Goal: Task Accomplishment & Management: Manage account settings

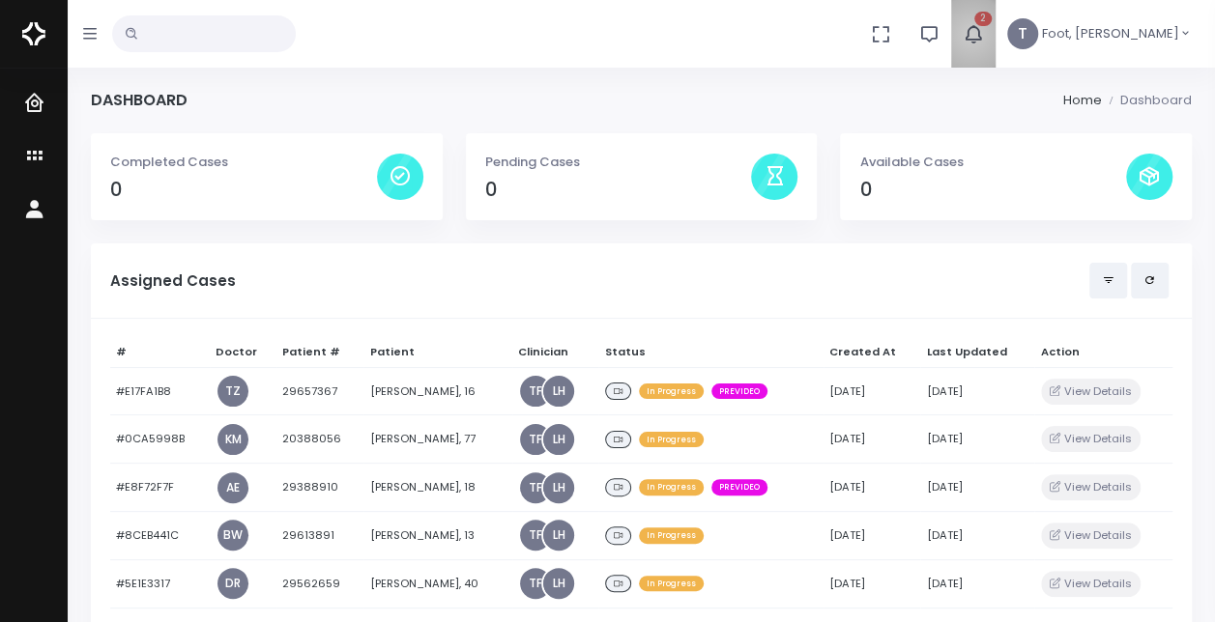
click at [984, 35] on icon "button" at bounding box center [973, 33] width 21 height 21
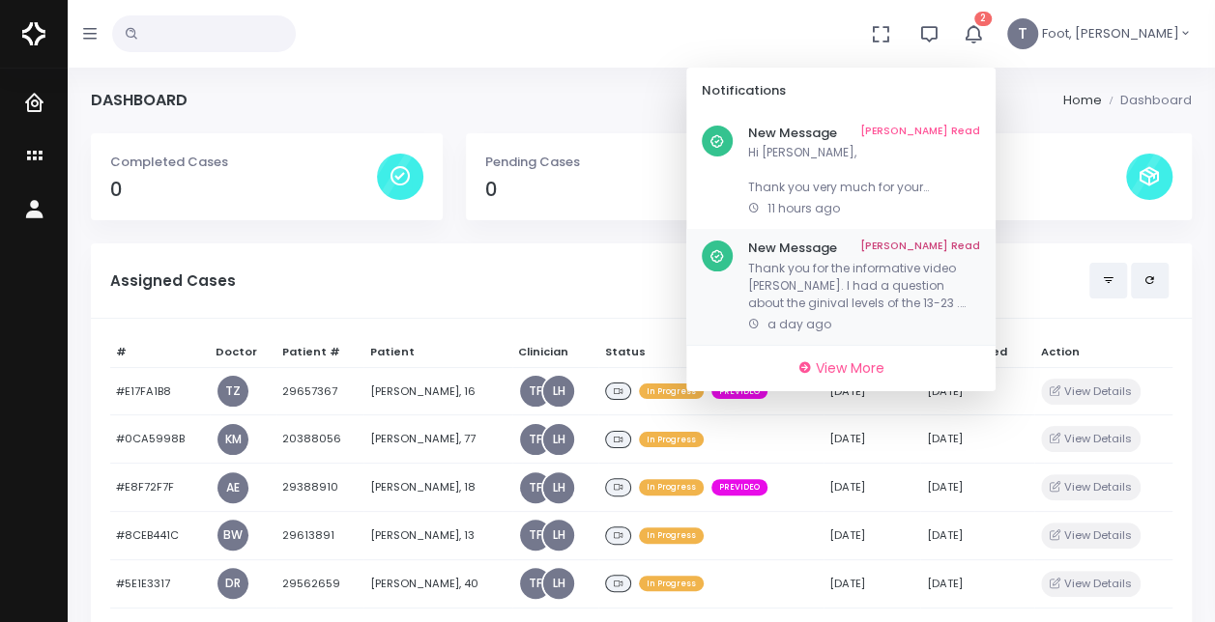
click at [980, 241] on link "Mark As Read" at bounding box center [920, 248] width 120 height 15
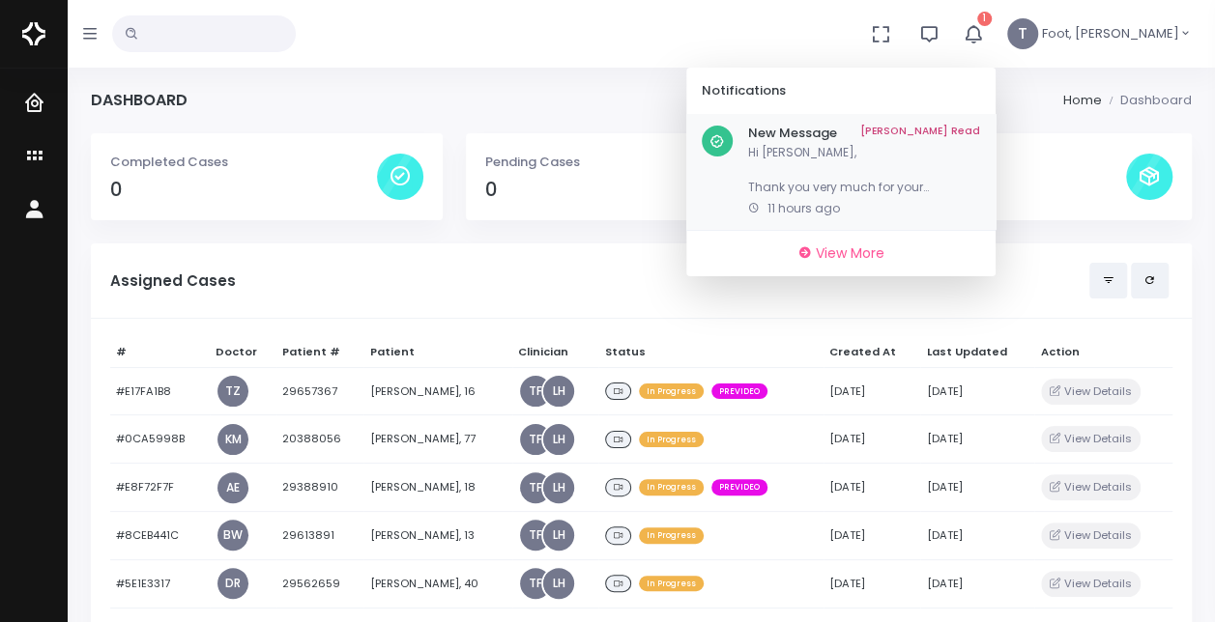
click at [947, 191] on p "Hi Dr. Harfield, Thank you very much for your feedback. Honestly, one of the ma…" at bounding box center [864, 170] width 232 height 52
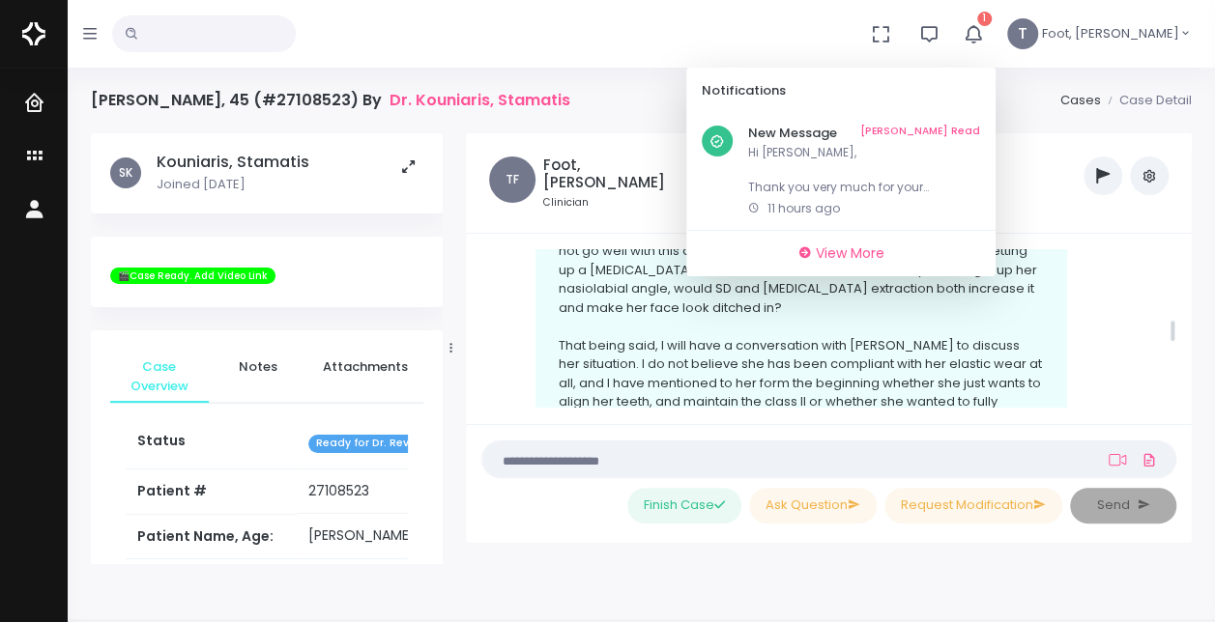
scroll to position [990, 0]
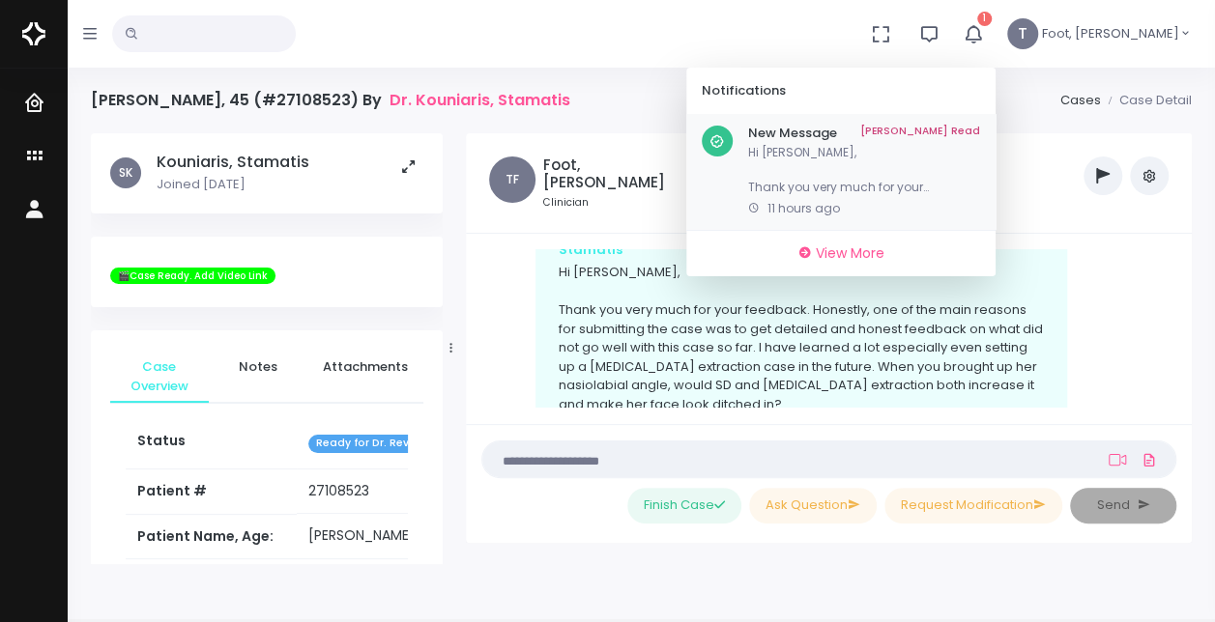
click at [980, 126] on link "Mark As Read" at bounding box center [920, 133] width 120 height 15
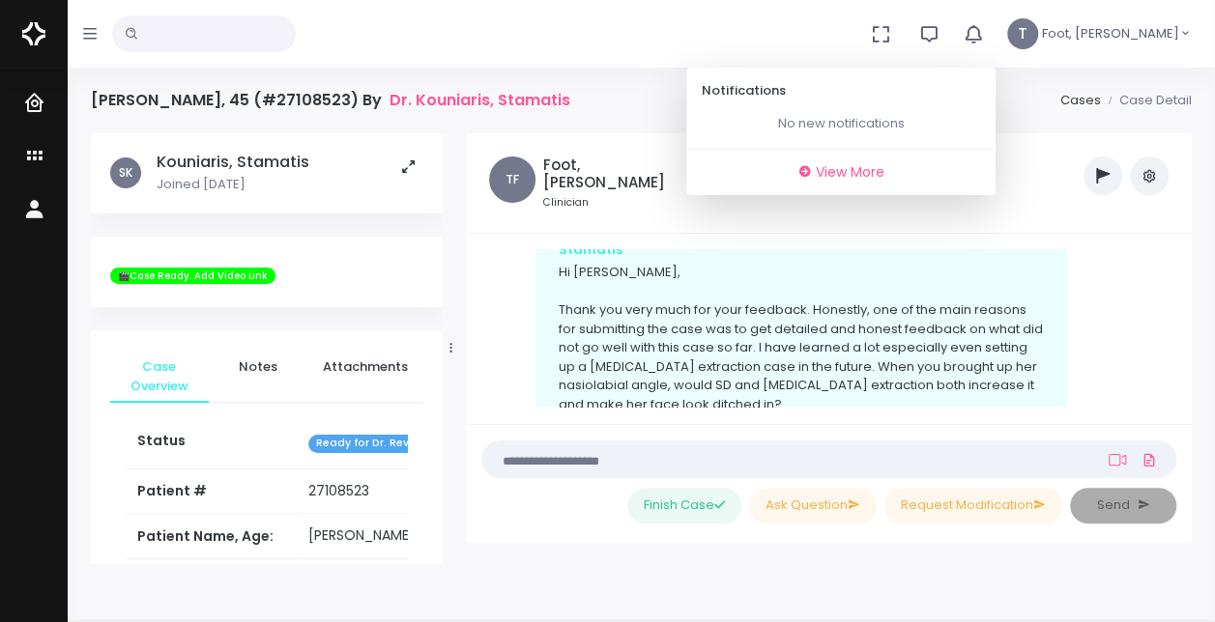
click at [984, 39] on icon "button" at bounding box center [973, 33] width 21 height 21
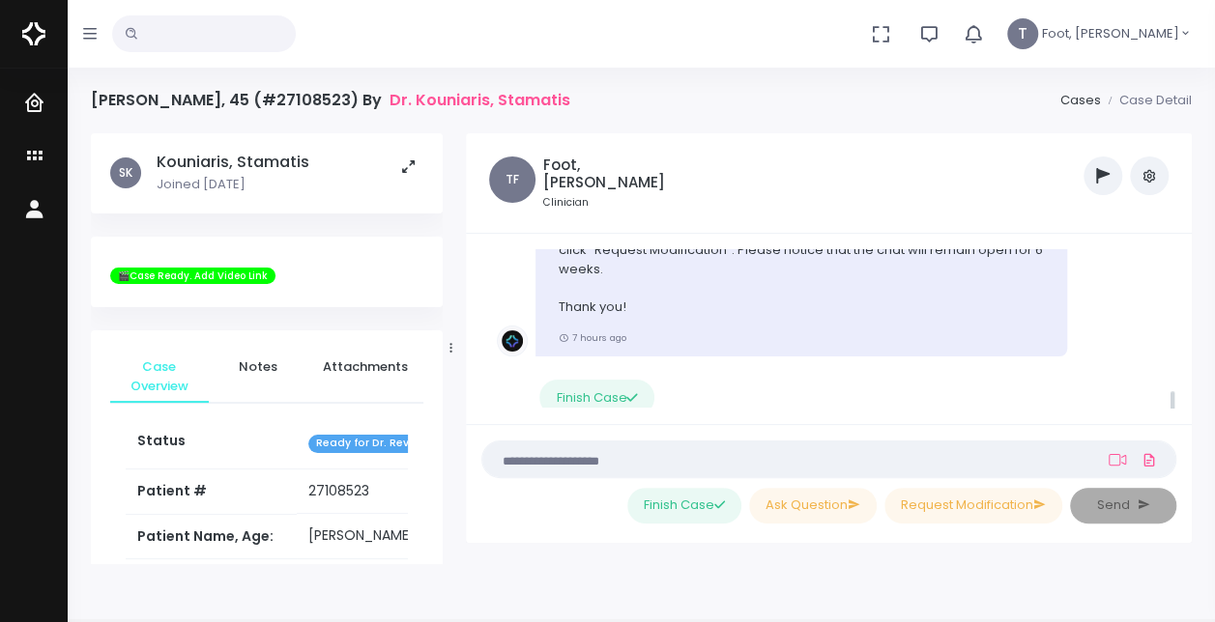
scroll to position [2149, 0]
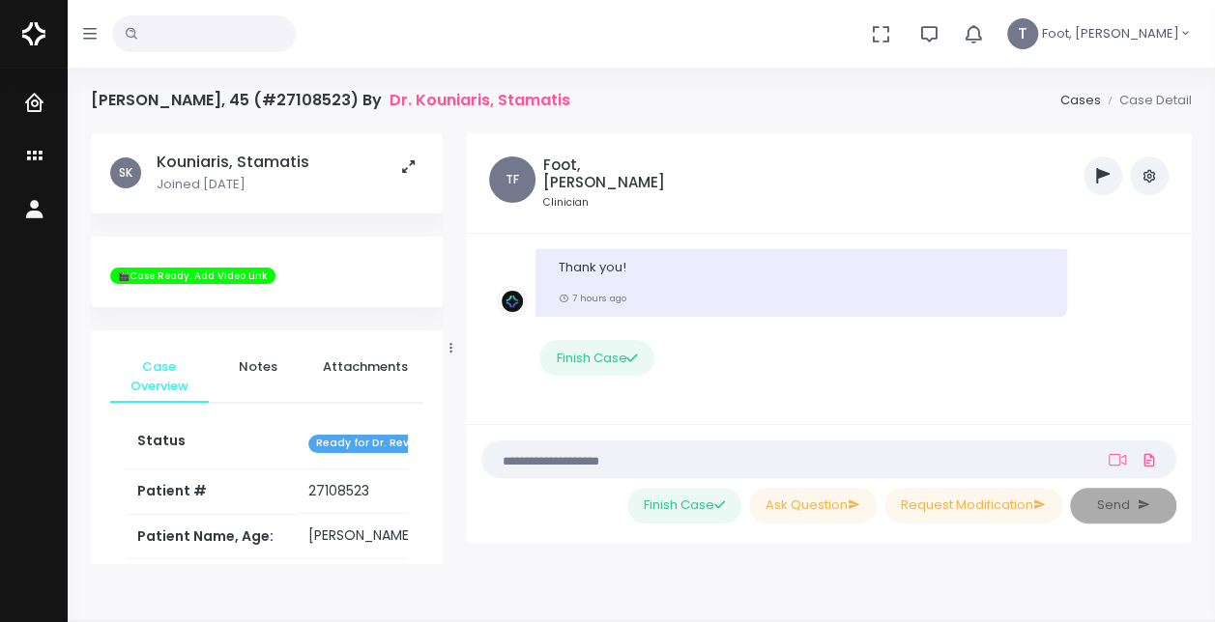
click at [984, 37] on icon "button" at bounding box center [973, 33] width 21 height 21
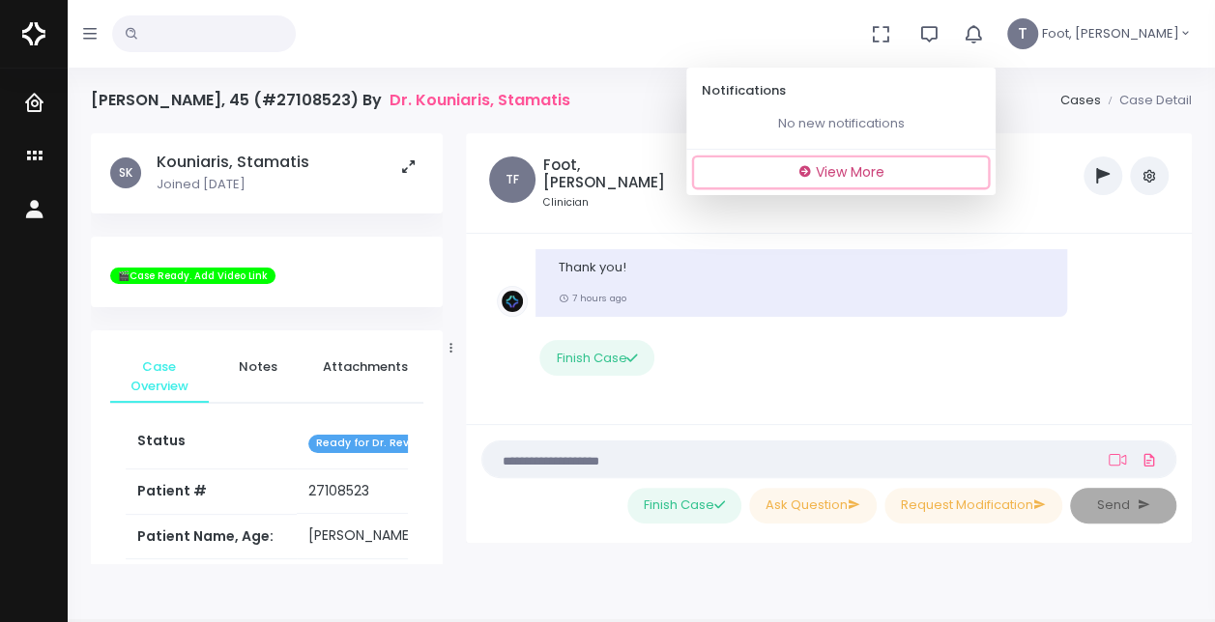
click at [884, 168] on span "View More" at bounding box center [850, 171] width 69 height 19
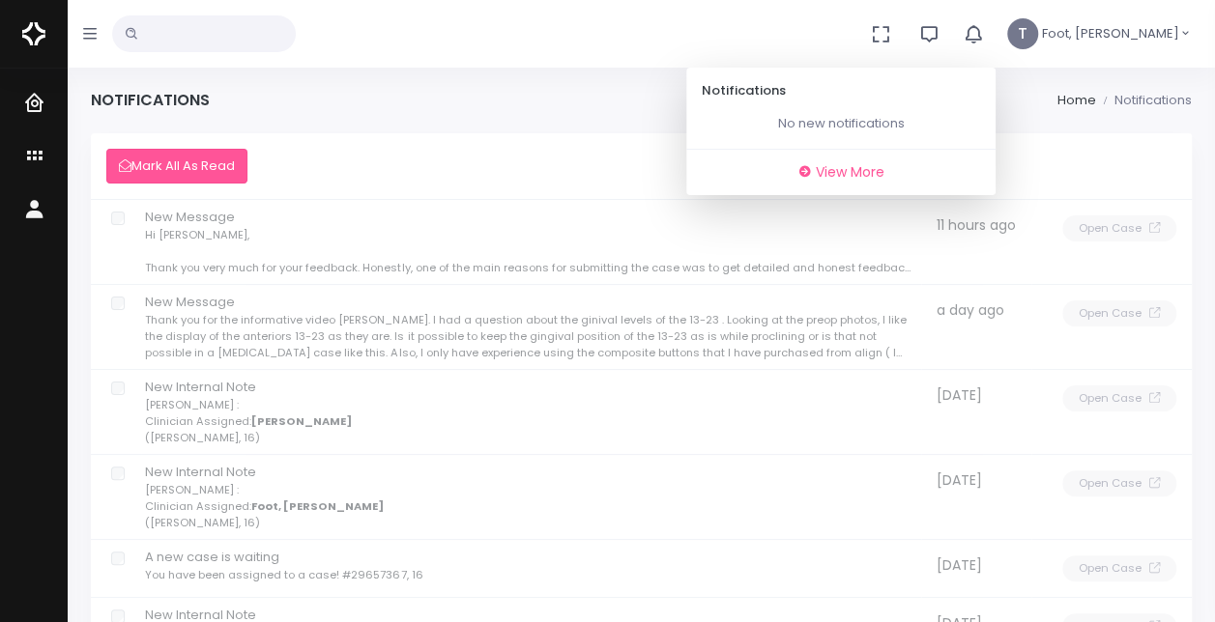
click at [307, 320] on td "New Message Thank you for the informative video Dr Harfield. I had a question a…" at bounding box center [531, 327] width 780 height 85
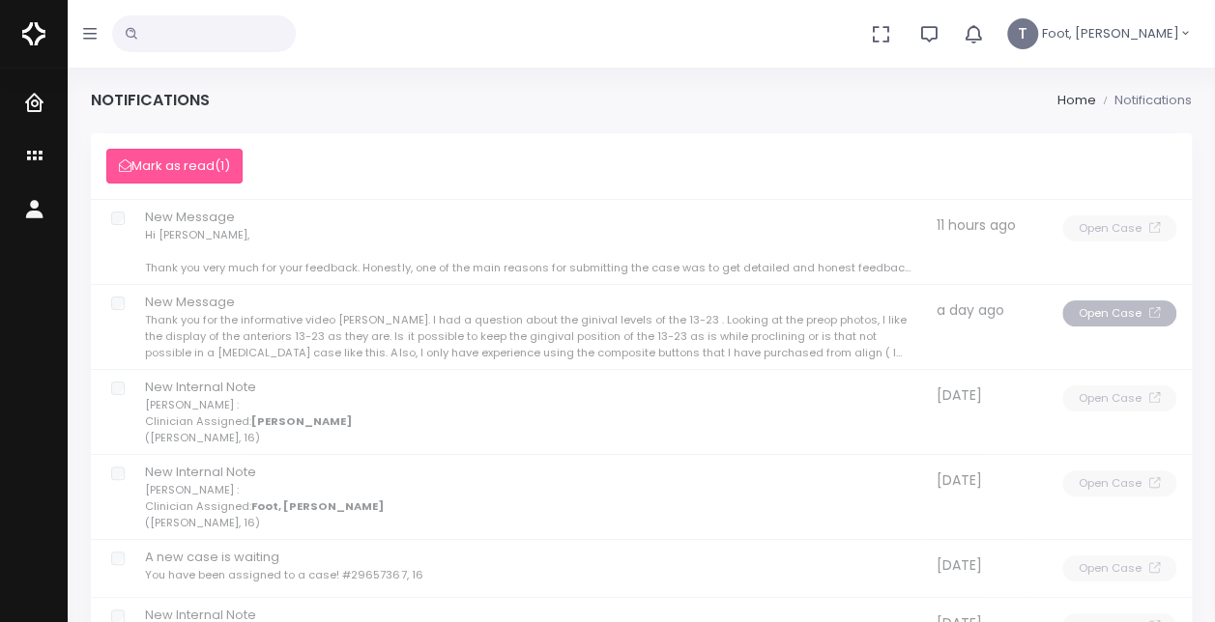
click at [1097, 310] on button "Open Case" at bounding box center [1119, 314] width 114 height 26
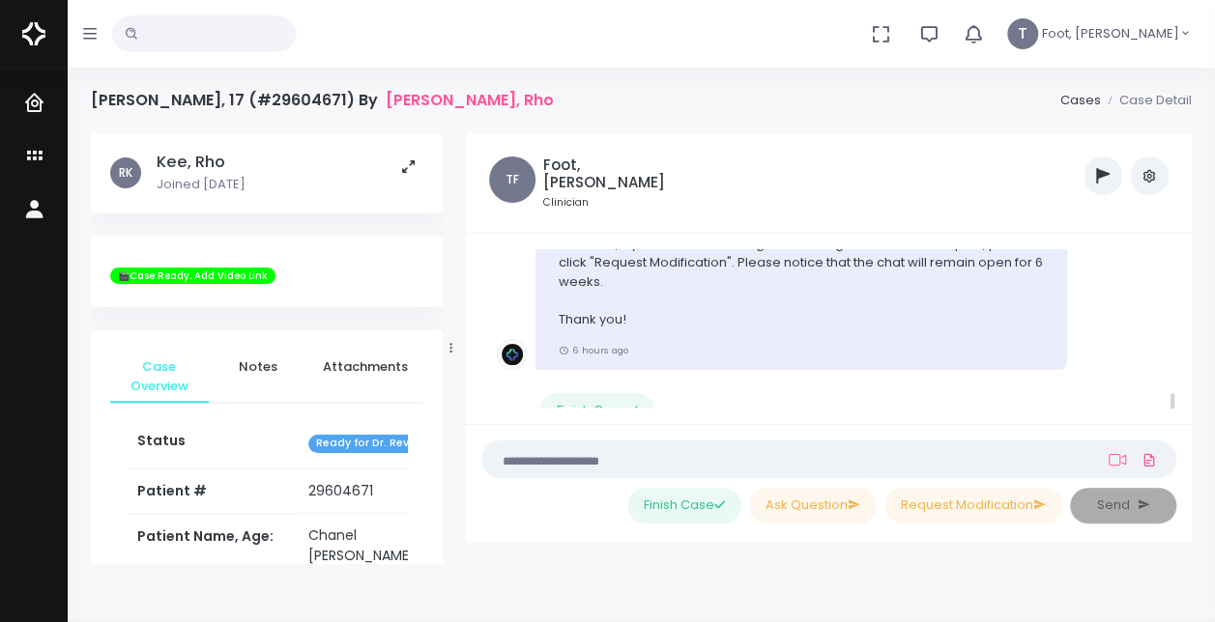
scroll to position [1977, 0]
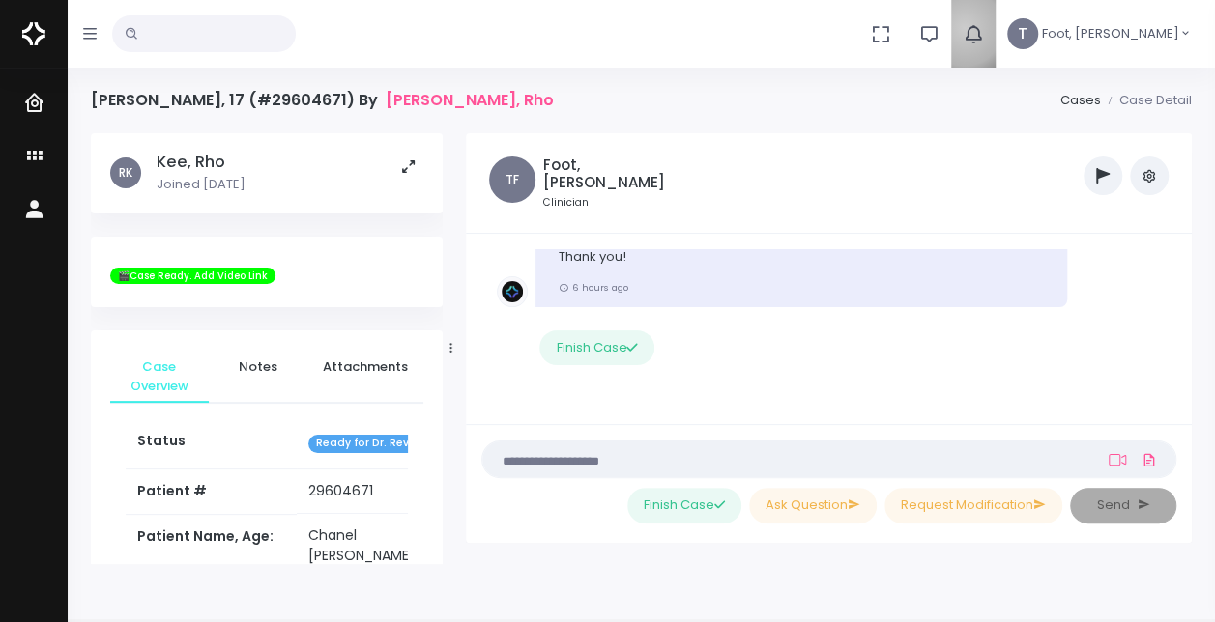
click at [984, 28] on icon "button" at bounding box center [973, 33] width 21 height 21
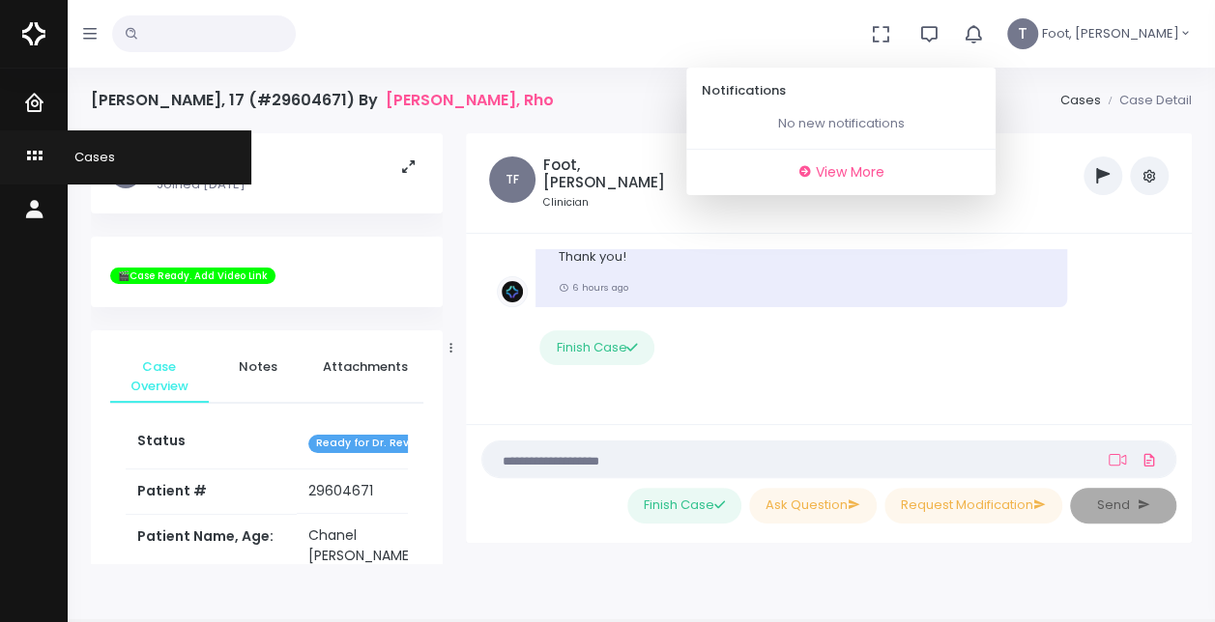
click at [36, 143] on link "Cases" at bounding box center [125, 156] width 251 height 53
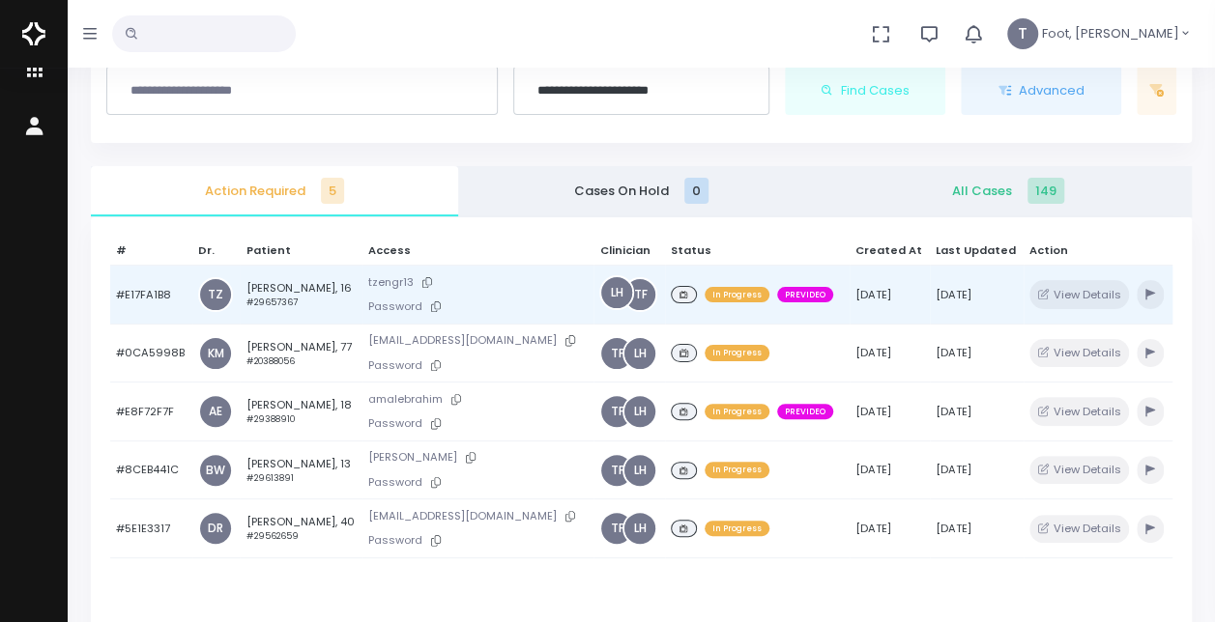
scroll to position [193, 0]
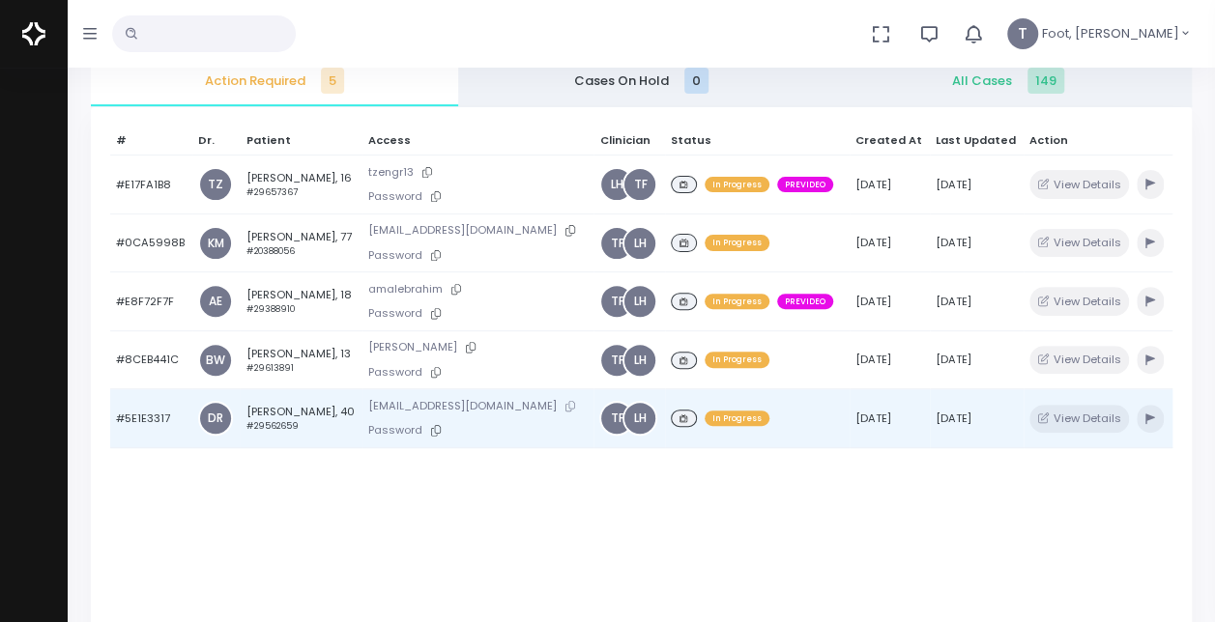
click at [565, 401] on icon at bounding box center [570, 406] width 10 height 11
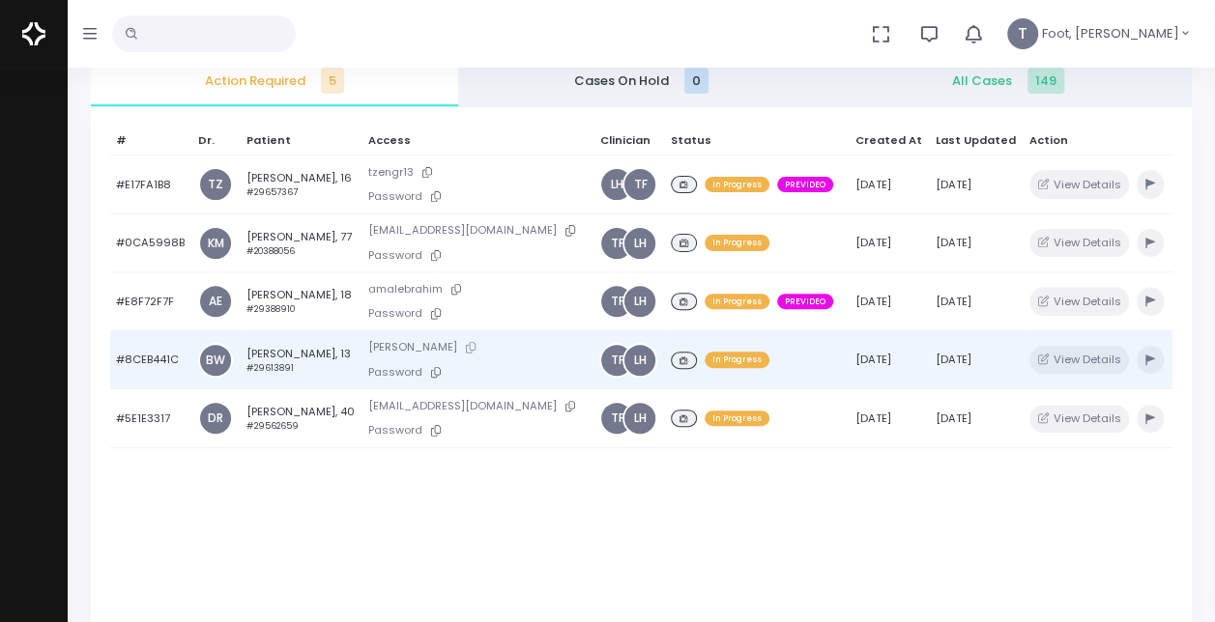
click at [457, 344] on button at bounding box center [470, 347] width 27 height 20
click at [287, 346] on td "Taylah Fisher, 13 #29613891" at bounding box center [301, 360] width 123 height 59
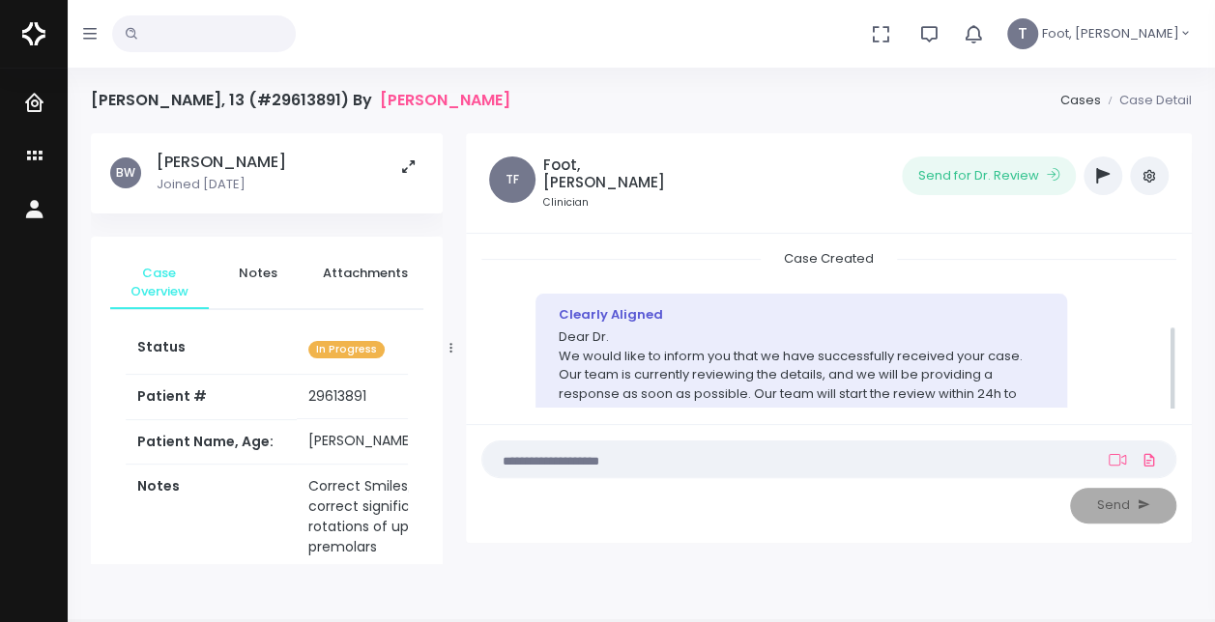
scroll to position [141, 0]
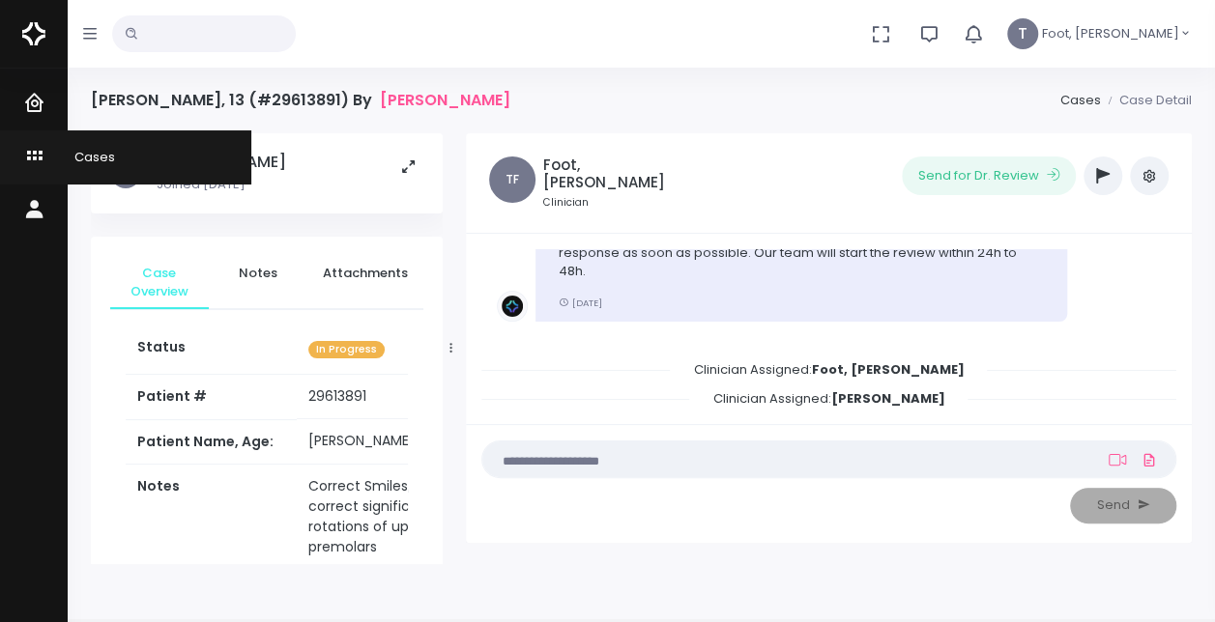
click at [25, 157] on icon "scrollable content" at bounding box center [36, 157] width 27 height 24
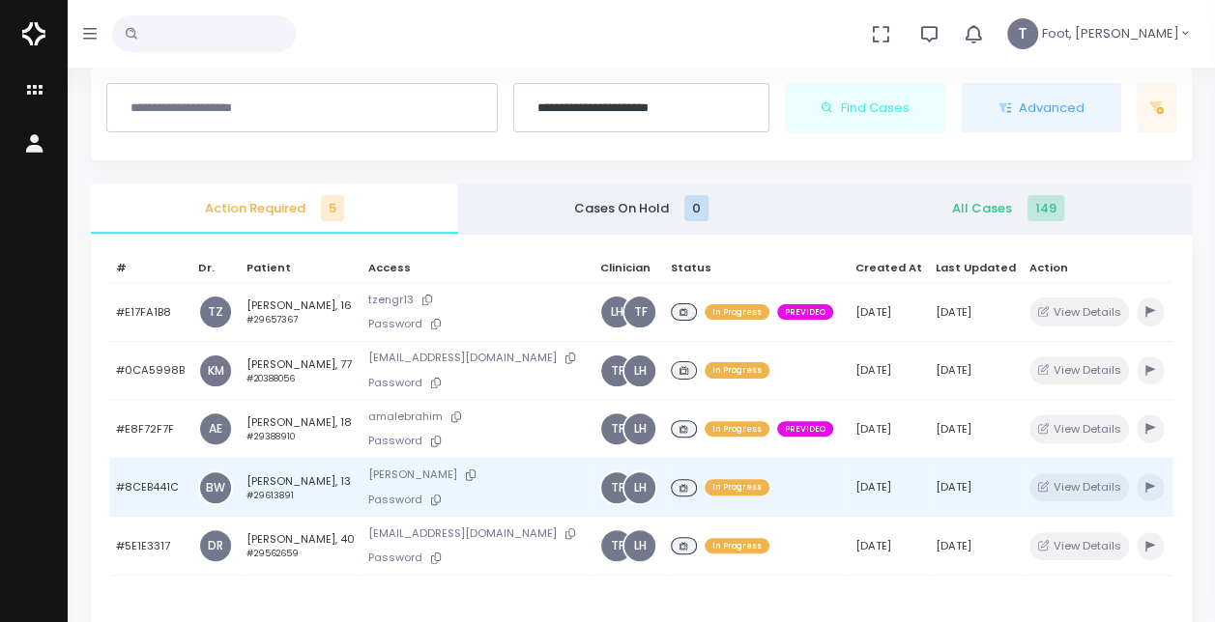
scroll to position [97, 0]
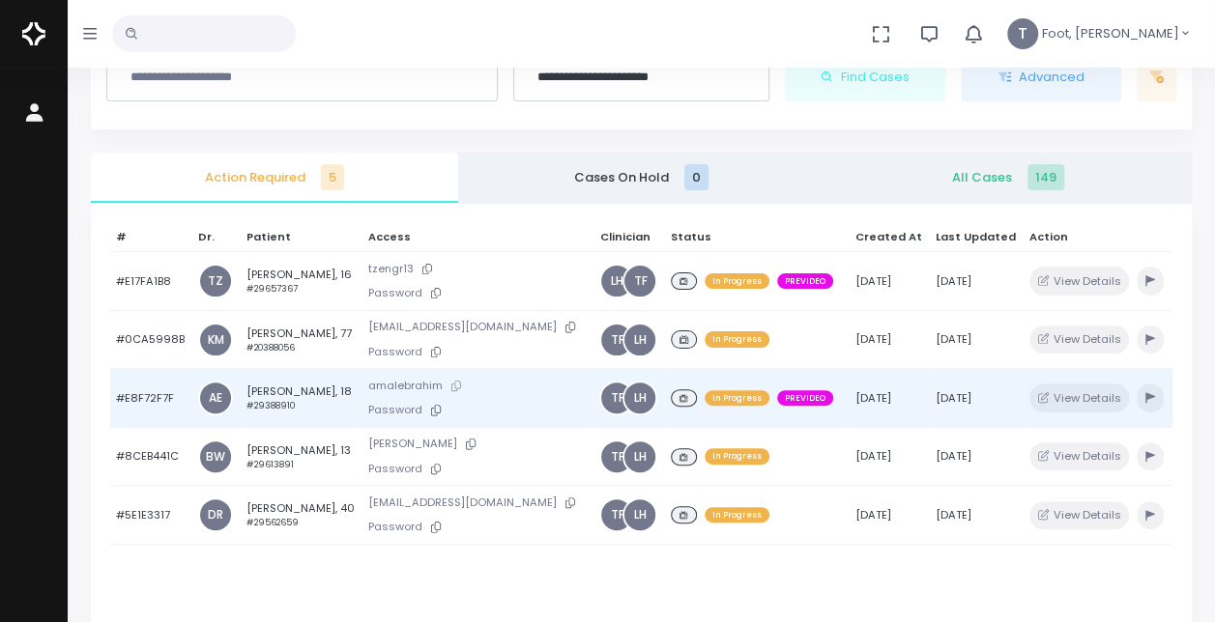
click at [454, 382] on icon at bounding box center [456, 386] width 10 height 11
click at [287, 387] on td "Mark Dolorito, 18 #29388910" at bounding box center [301, 398] width 123 height 59
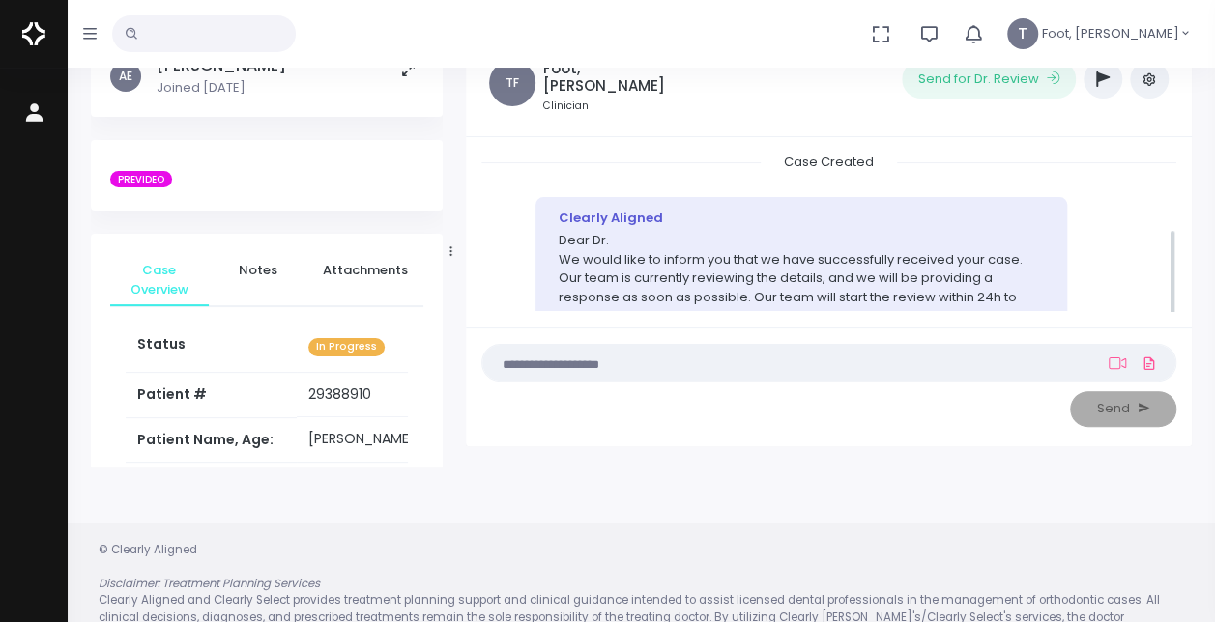
scroll to position [141, 0]
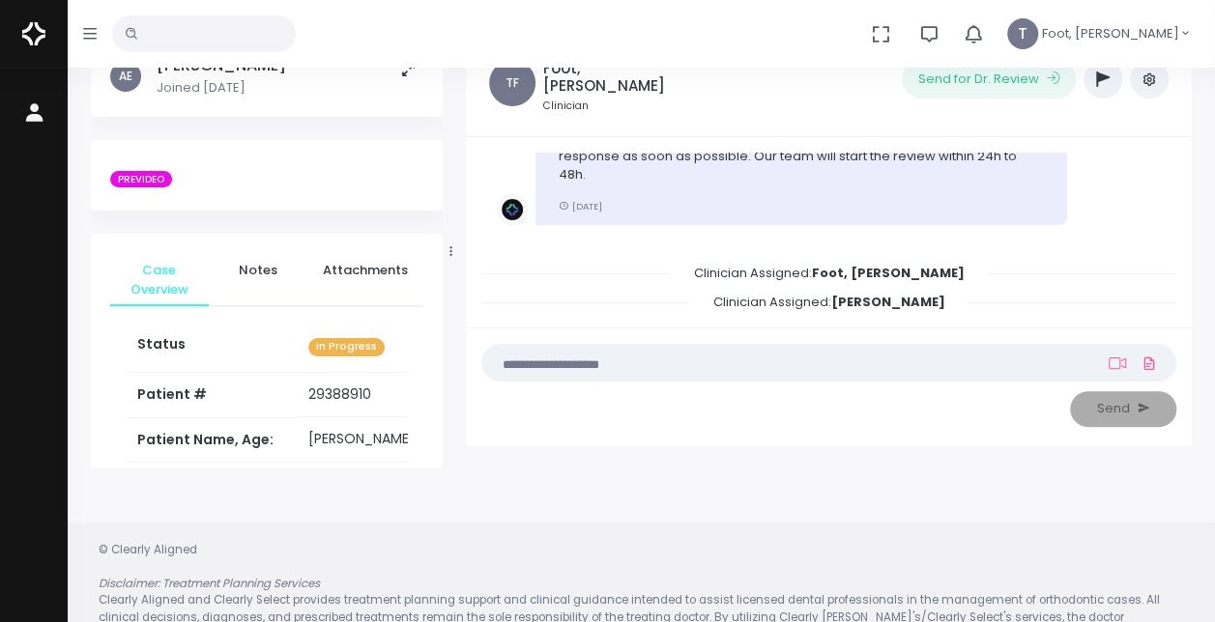
click at [1099, 80] on icon "button" at bounding box center [1103, 79] width 14 height 15
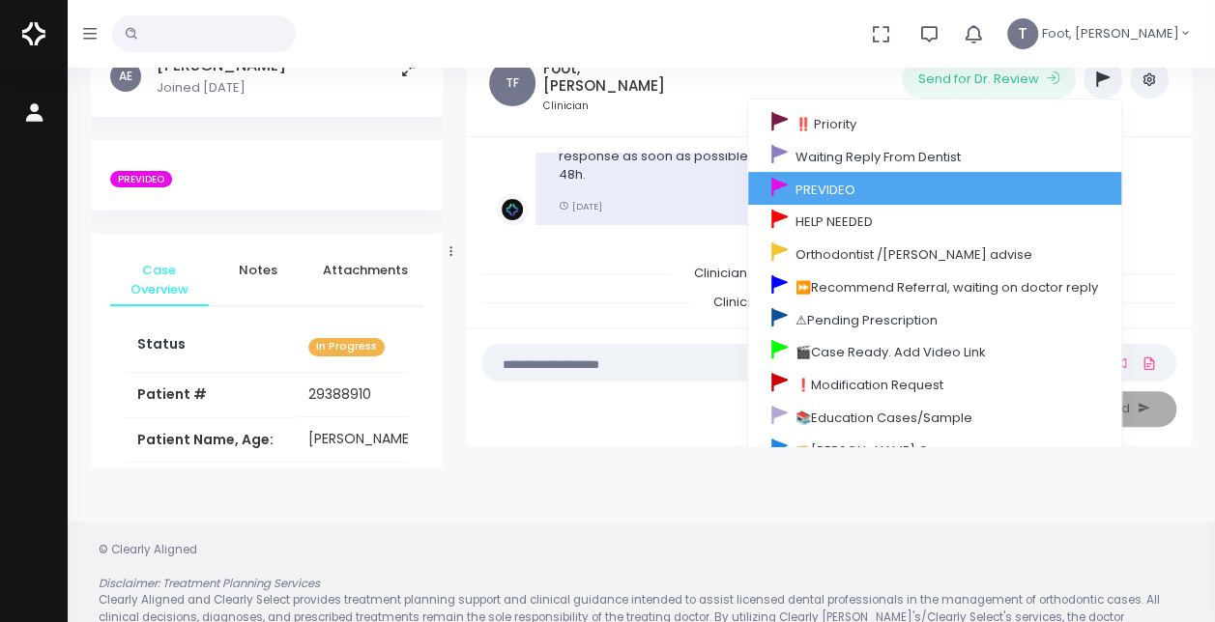
click at [926, 184] on link "PREVIDEO" at bounding box center [934, 188] width 373 height 33
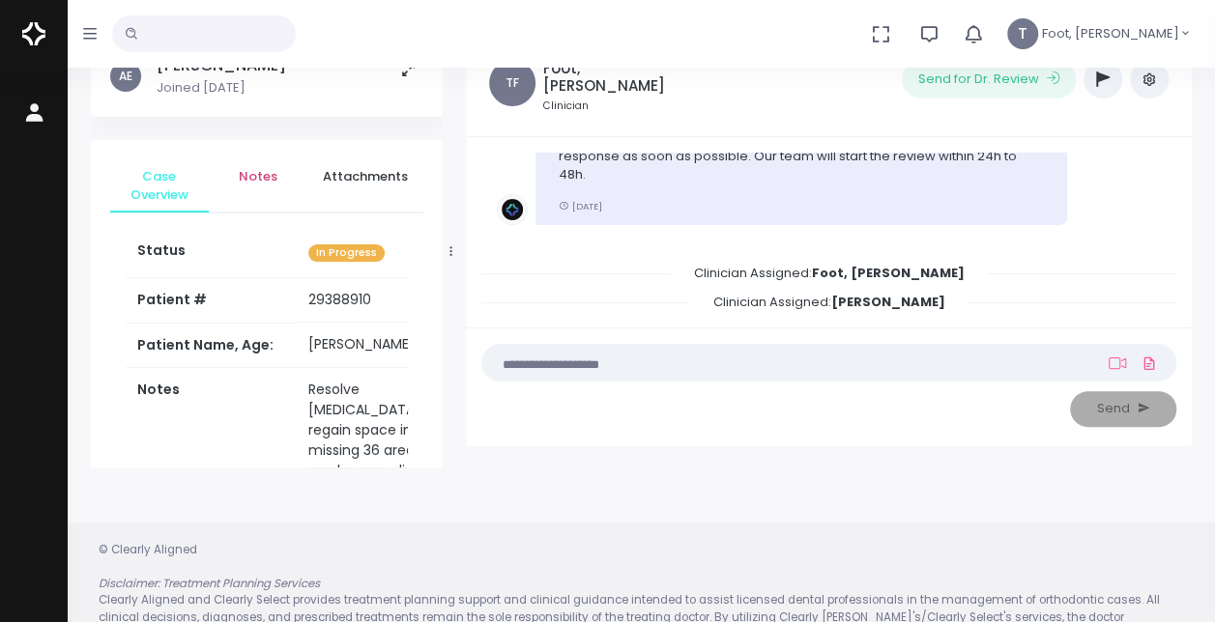
drag, startPoint x: 270, startPoint y: 168, endPoint x: 269, endPoint y: 212, distance: 43.5
click at [270, 167] on span "Notes" at bounding box center [258, 176] width 68 height 19
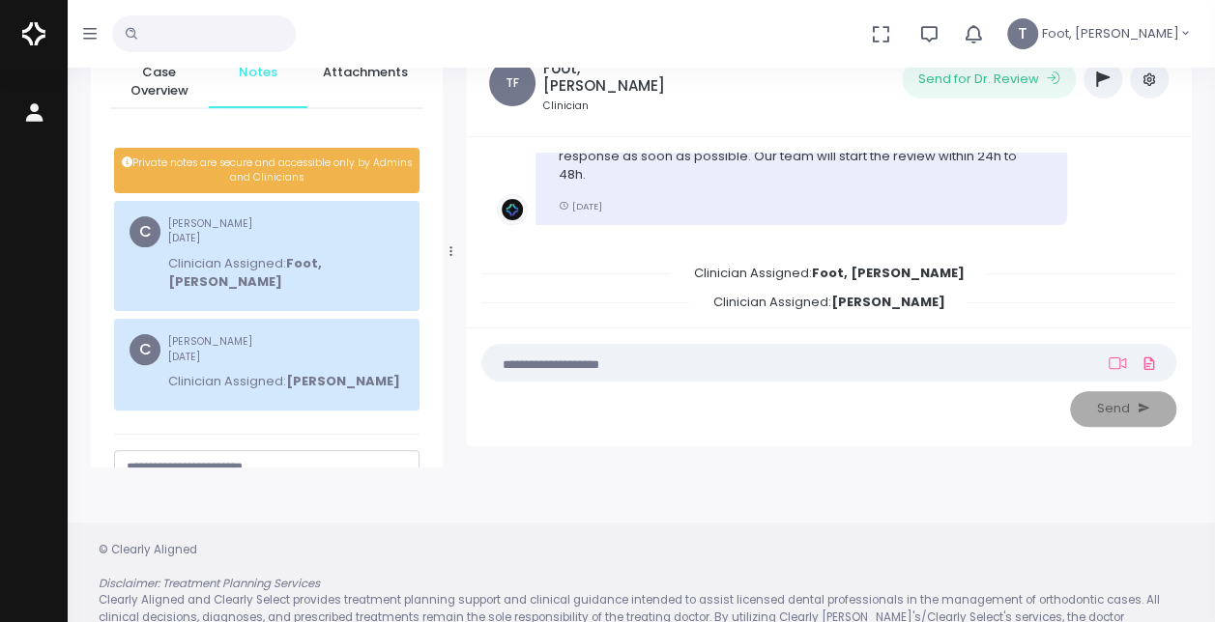
scroll to position [221, 0]
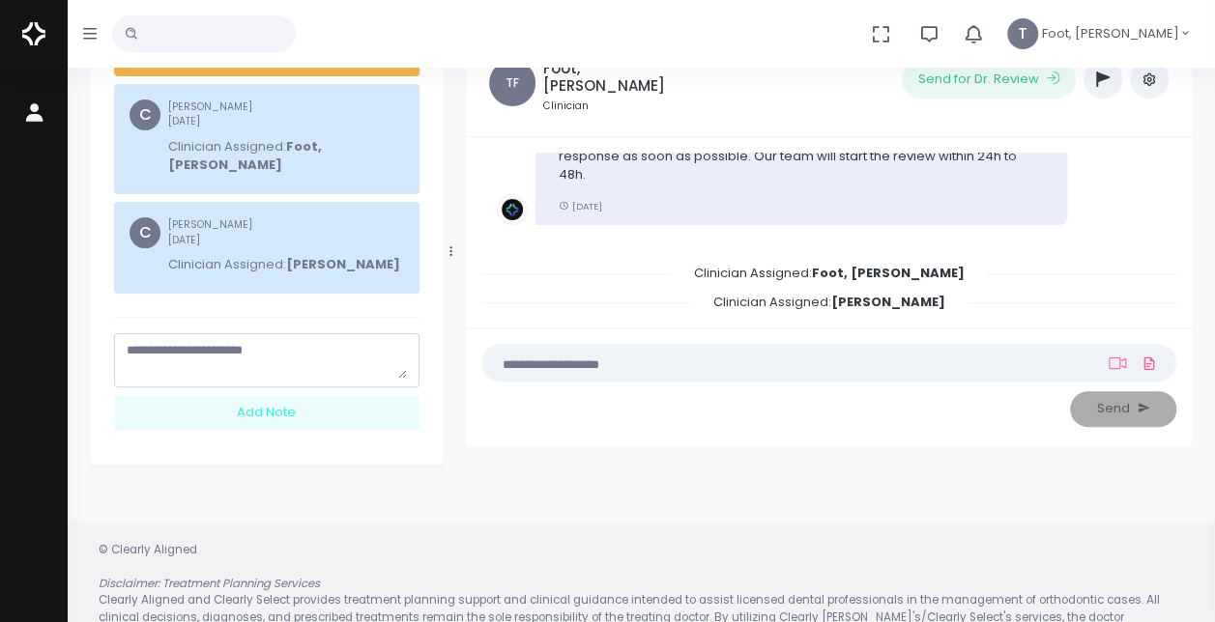
click at [239, 341] on textarea "scrollable content" at bounding box center [267, 360] width 280 height 38
click at [236, 341] on textarea "**********" at bounding box center [267, 360] width 280 height 38
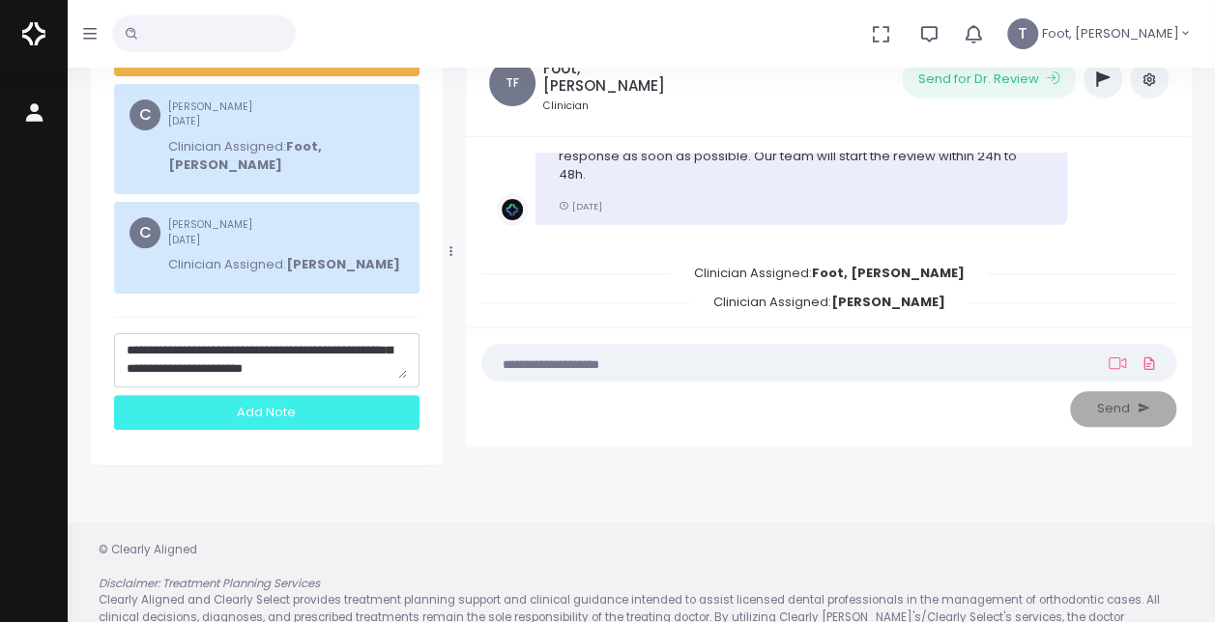
type textarea "**********"
click at [241, 398] on div "Add Note" at bounding box center [266, 413] width 305 height 36
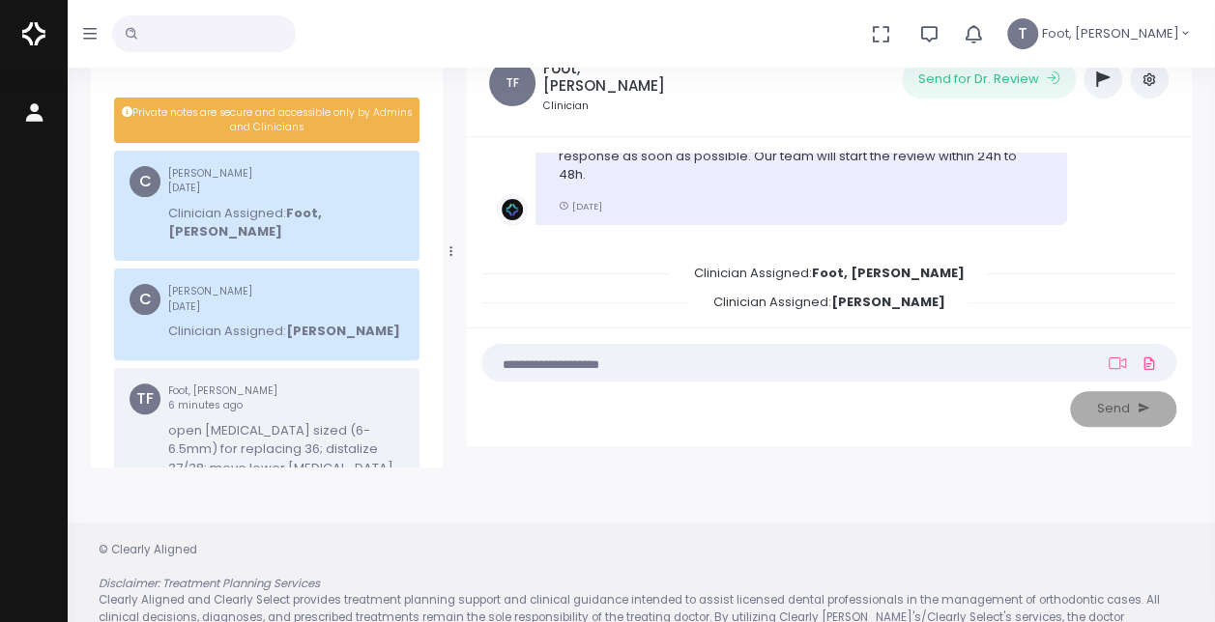
scroll to position [125, 0]
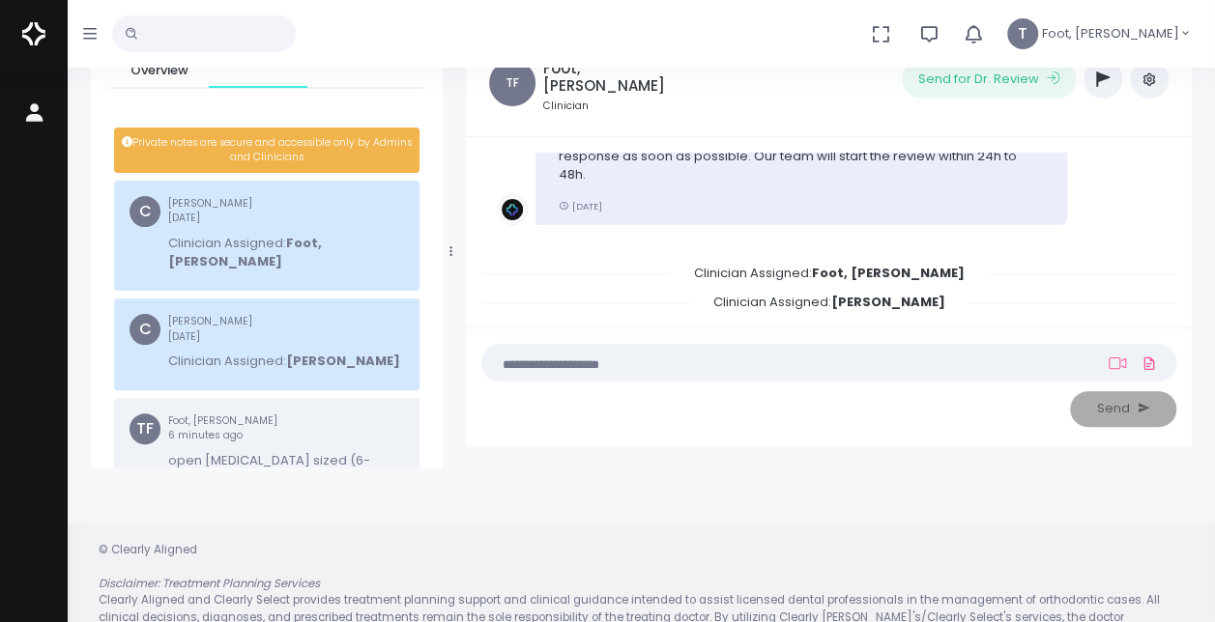
drag, startPoint x: 84, startPoint y: 37, endPoint x: 77, endPoint y: 54, distance: 18.7
click at [83, 37] on icon "button" at bounding box center [90, 33] width 14 height 15
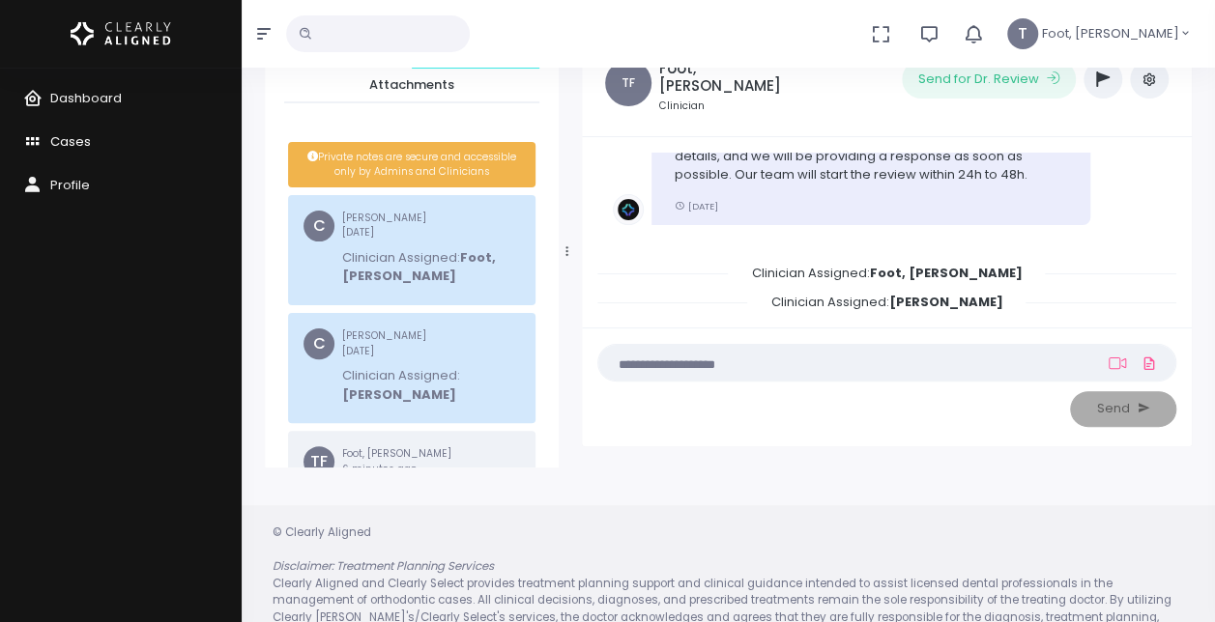
click at [83, 141] on span "Cases" at bounding box center [70, 141] width 41 height 18
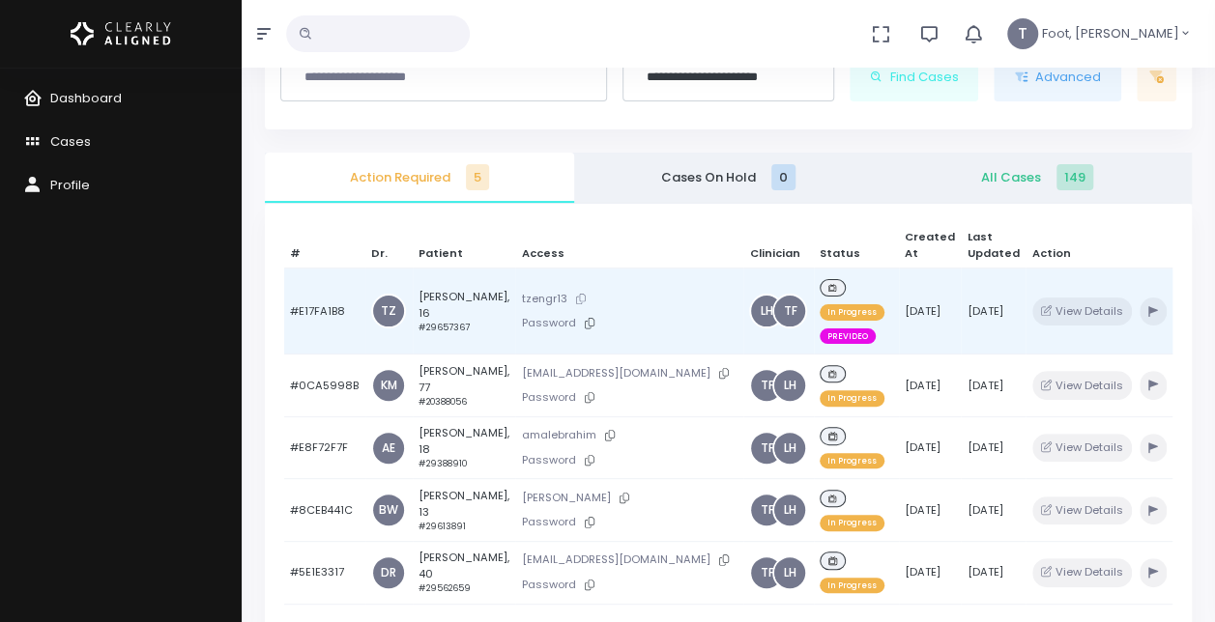
click at [576, 294] on icon at bounding box center [581, 299] width 10 height 11
click at [444, 284] on td "Lucas Yang, 16 #29657367" at bounding box center [464, 312] width 103 height 86
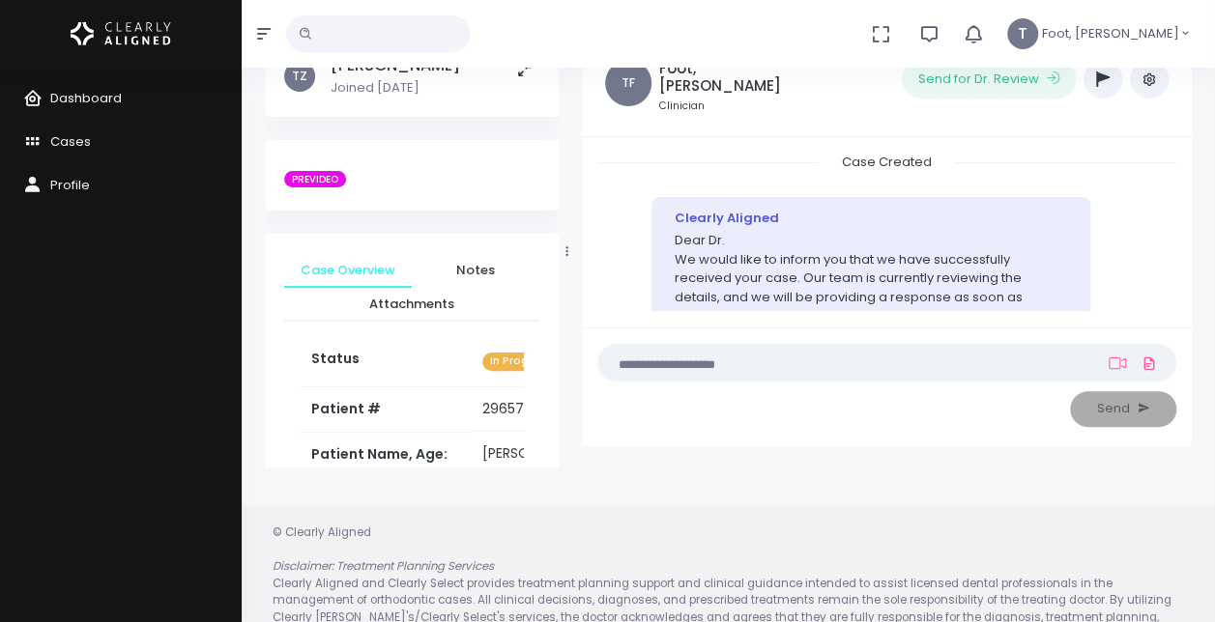
scroll to position [141, 0]
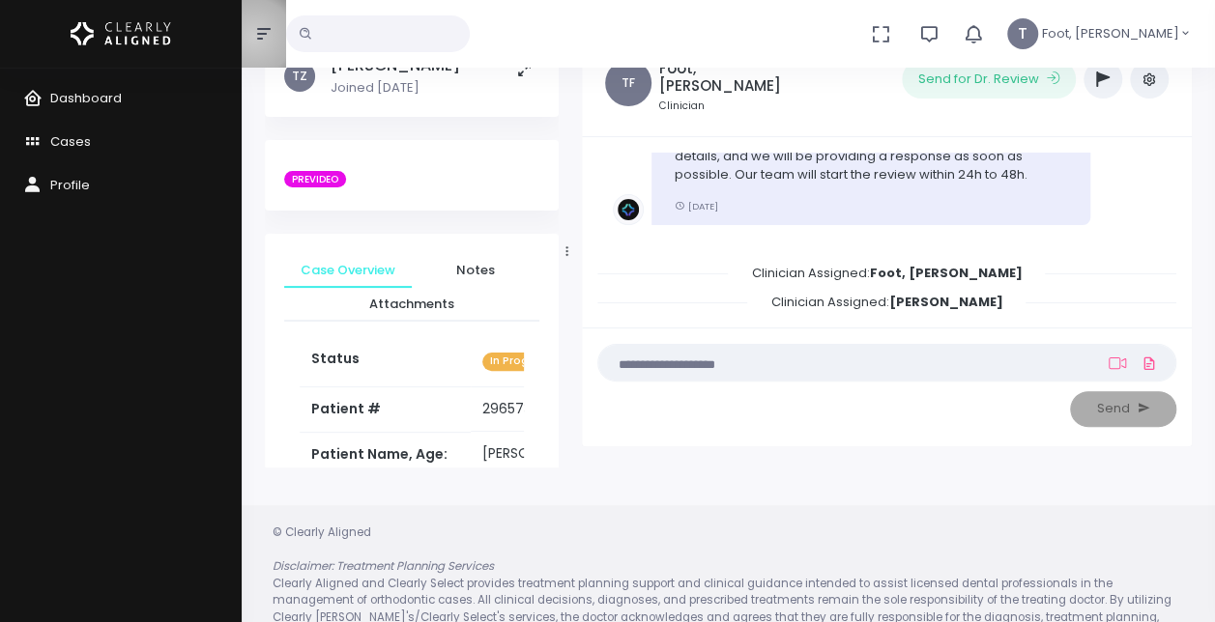
click at [254, 37] on button "button" at bounding box center [264, 34] width 44 height 68
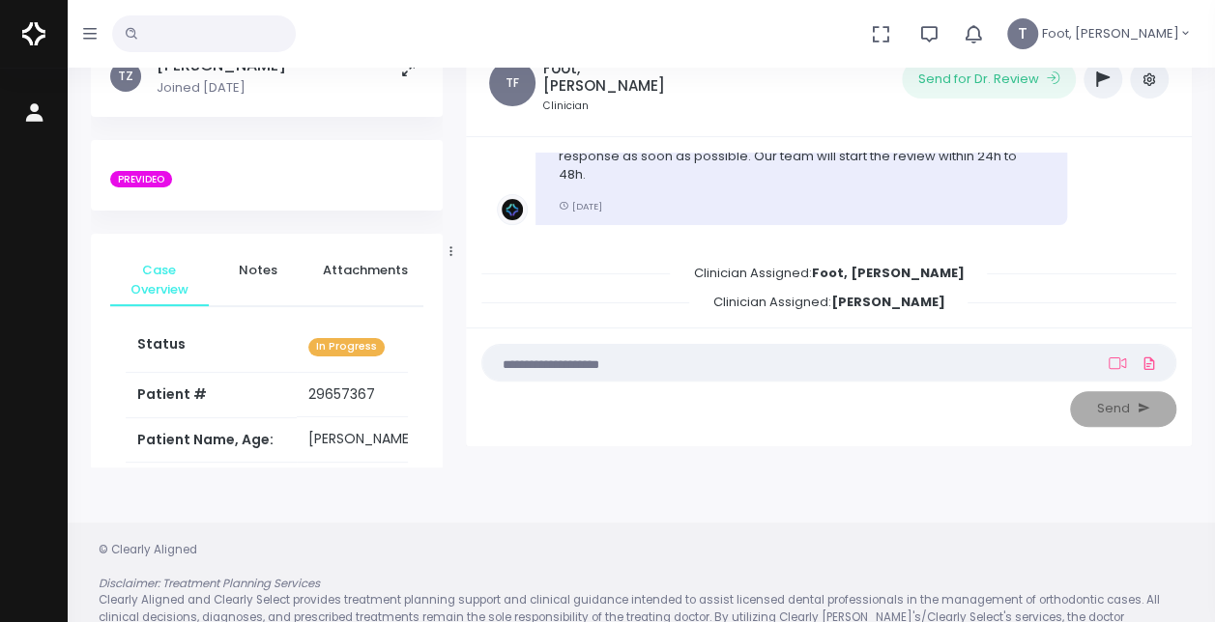
click at [1093, 80] on button "button" at bounding box center [1102, 79] width 39 height 39
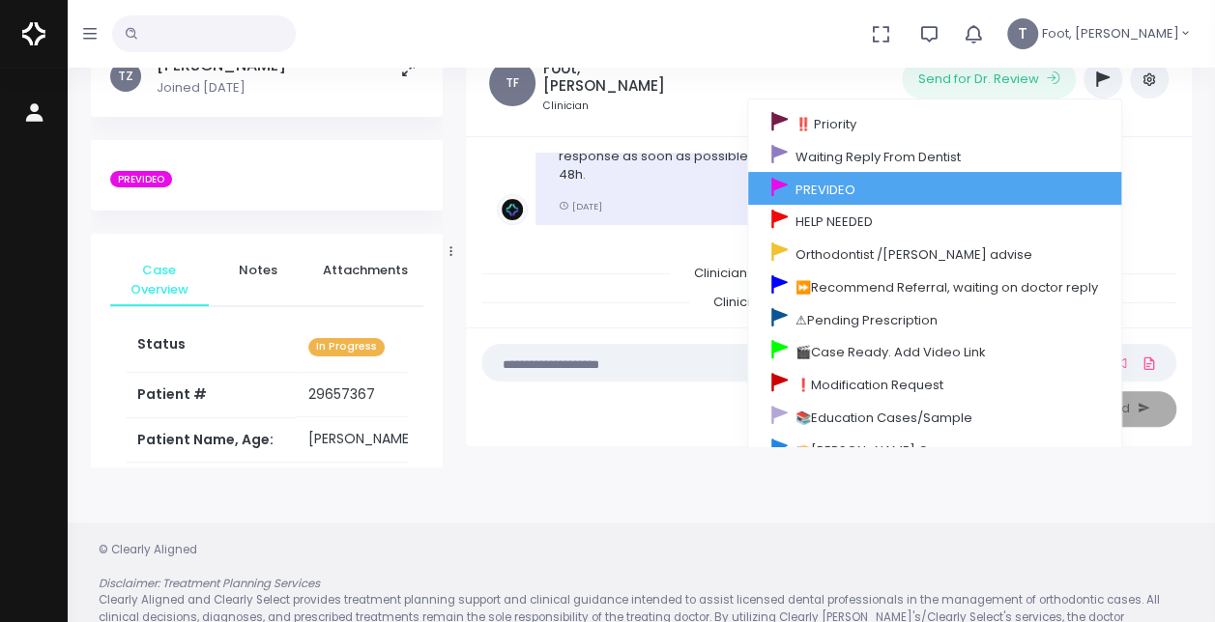
click at [914, 187] on link "PREVIDEO" at bounding box center [934, 188] width 373 height 33
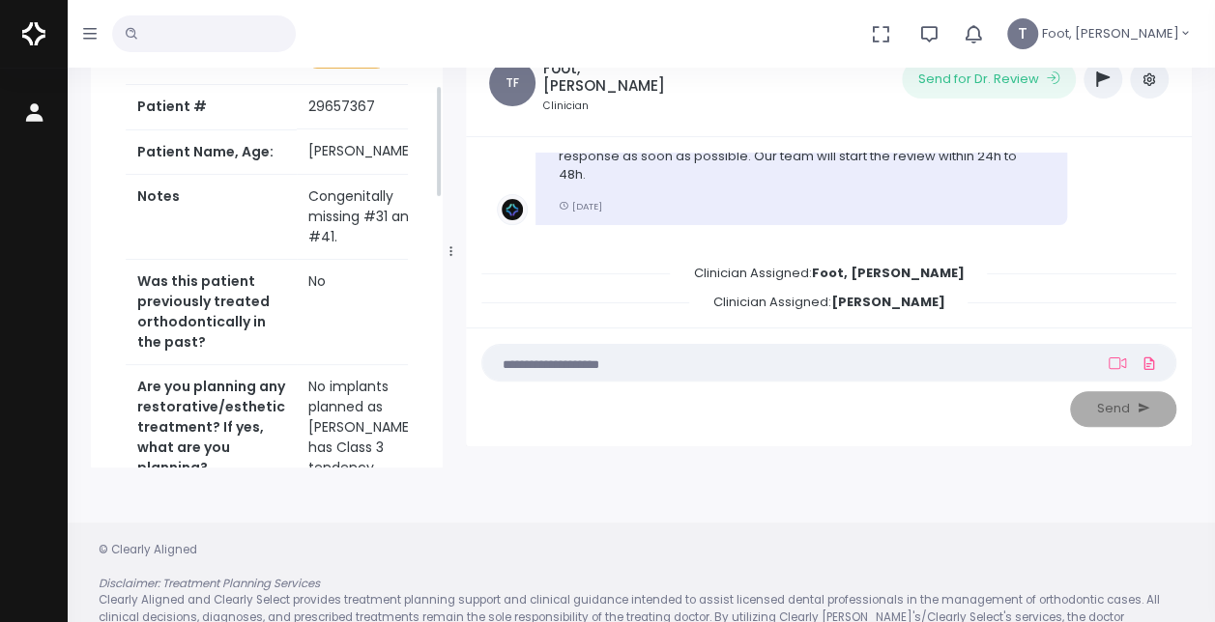
scroll to position [0, 0]
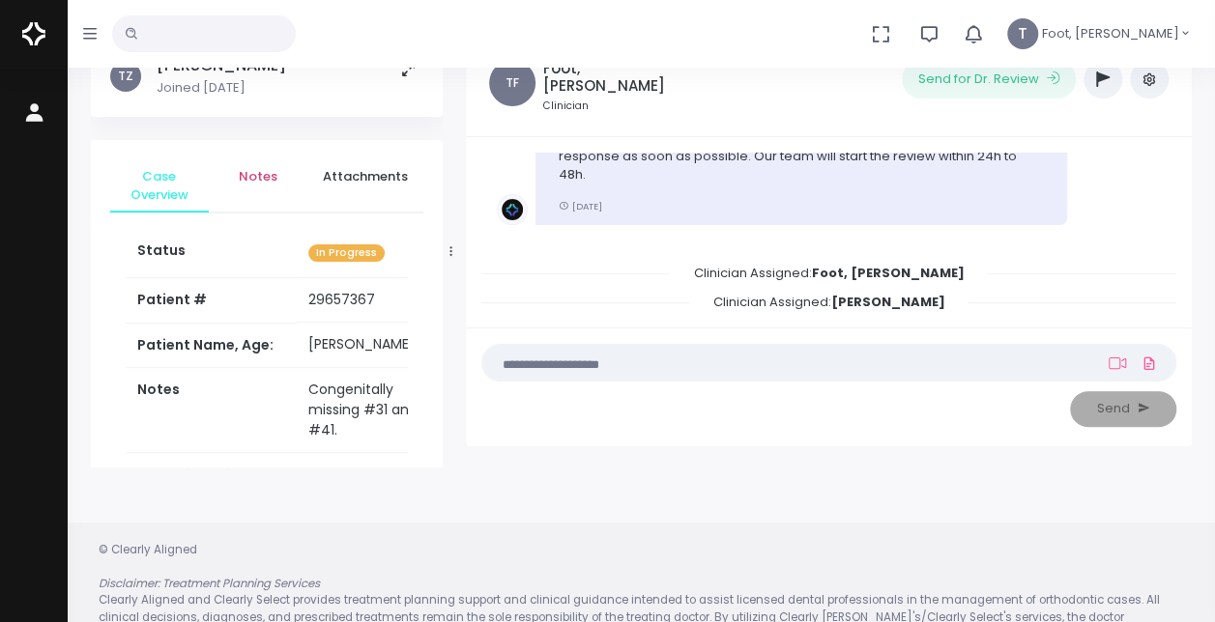
click at [267, 178] on span "Notes" at bounding box center [258, 176] width 68 height 19
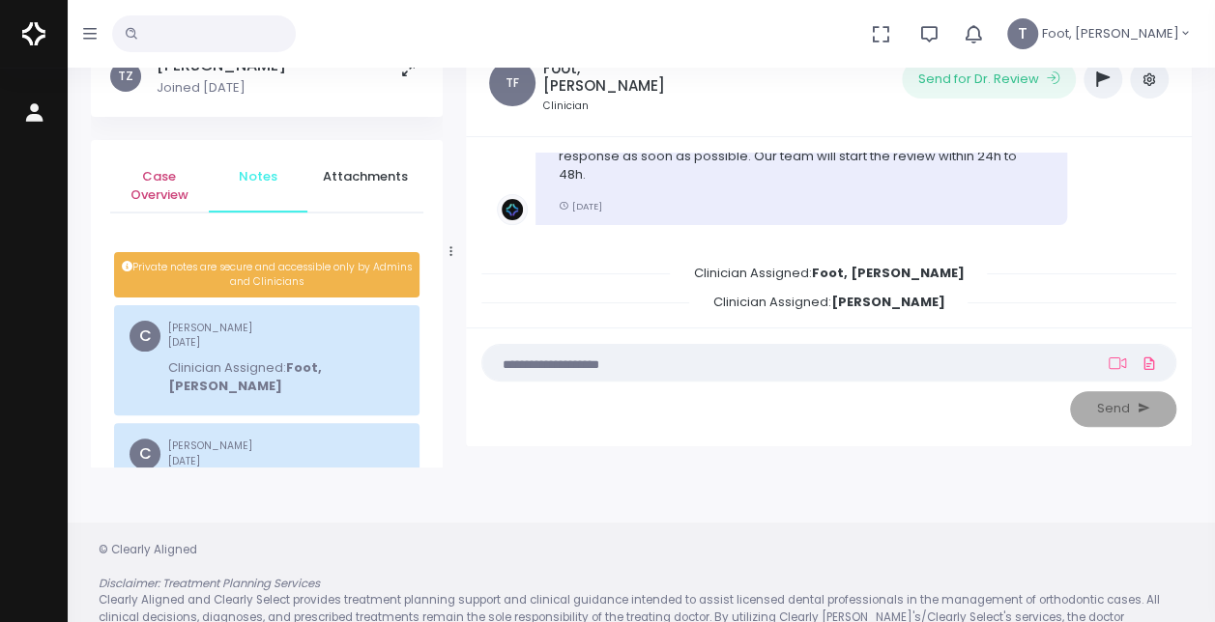
click at [171, 184] on span "Case Overview" at bounding box center [160, 186] width 68 height 38
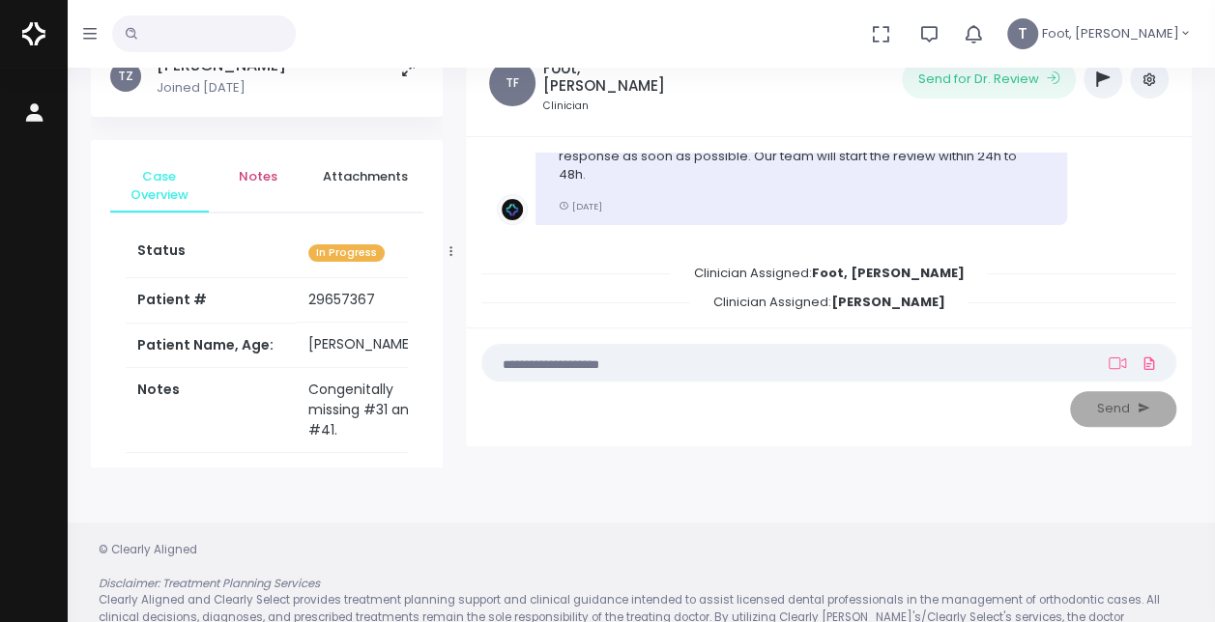
click at [258, 186] on link "Notes" at bounding box center [258, 176] width 99 height 35
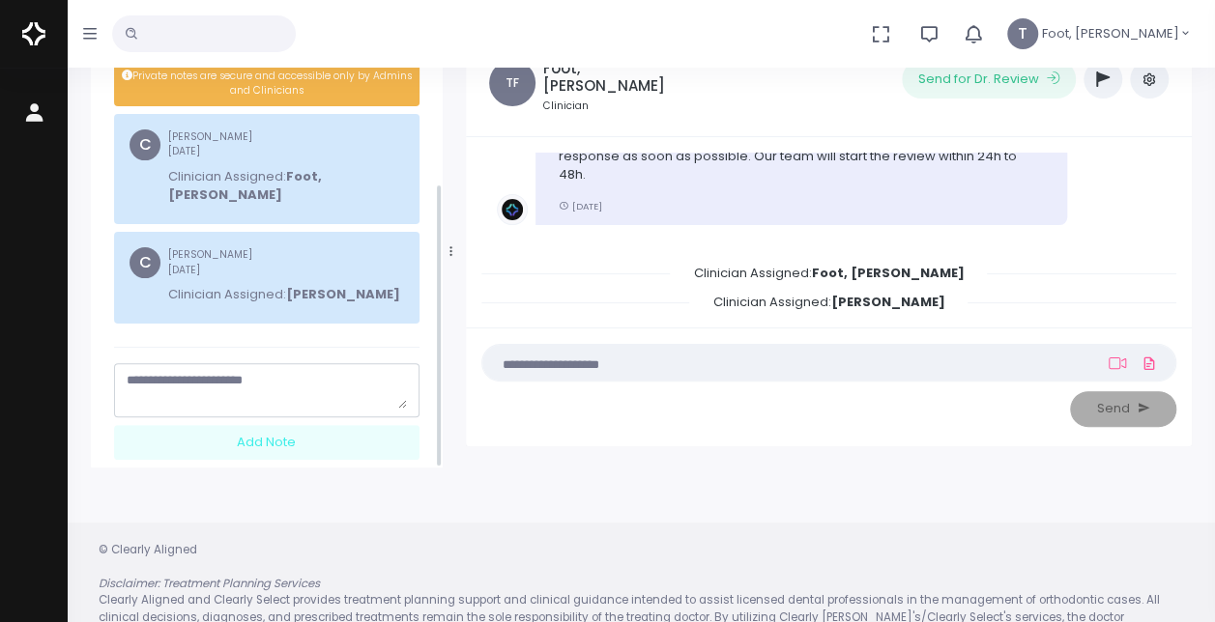
scroll to position [221, 0]
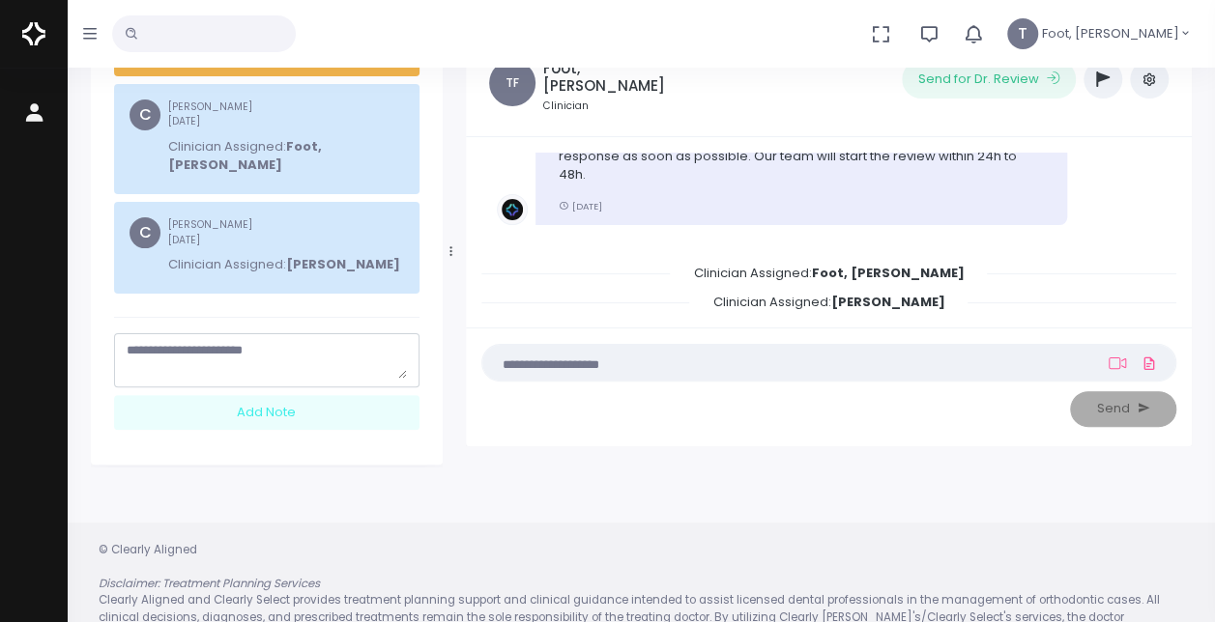
click at [239, 356] on textarea "scrollable content" at bounding box center [267, 360] width 280 height 38
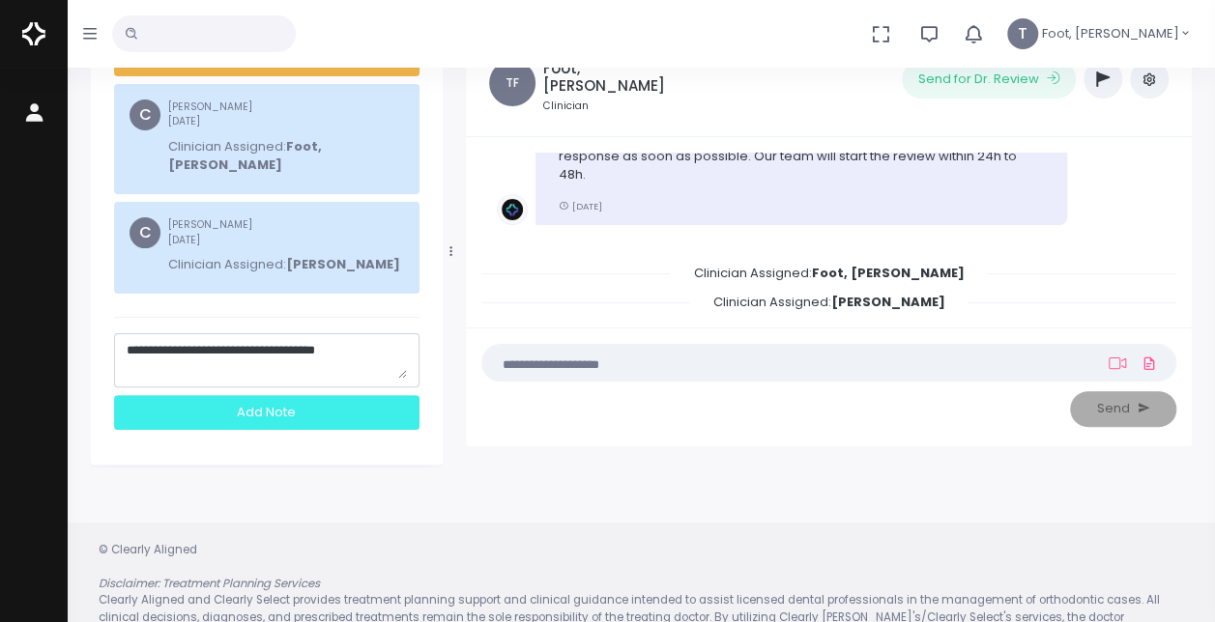
type textarea "**********"
click at [268, 404] on div "Add Note" at bounding box center [266, 413] width 305 height 36
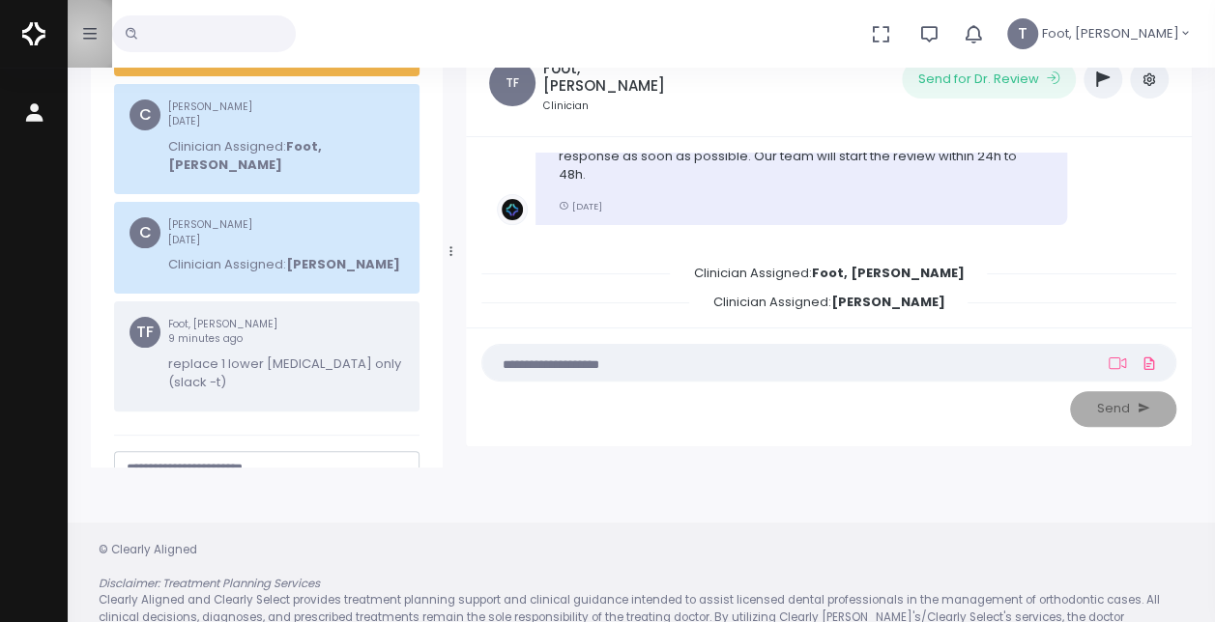
click at [83, 36] on icon "button" at bounding box center [90, 33] width 14 height 15
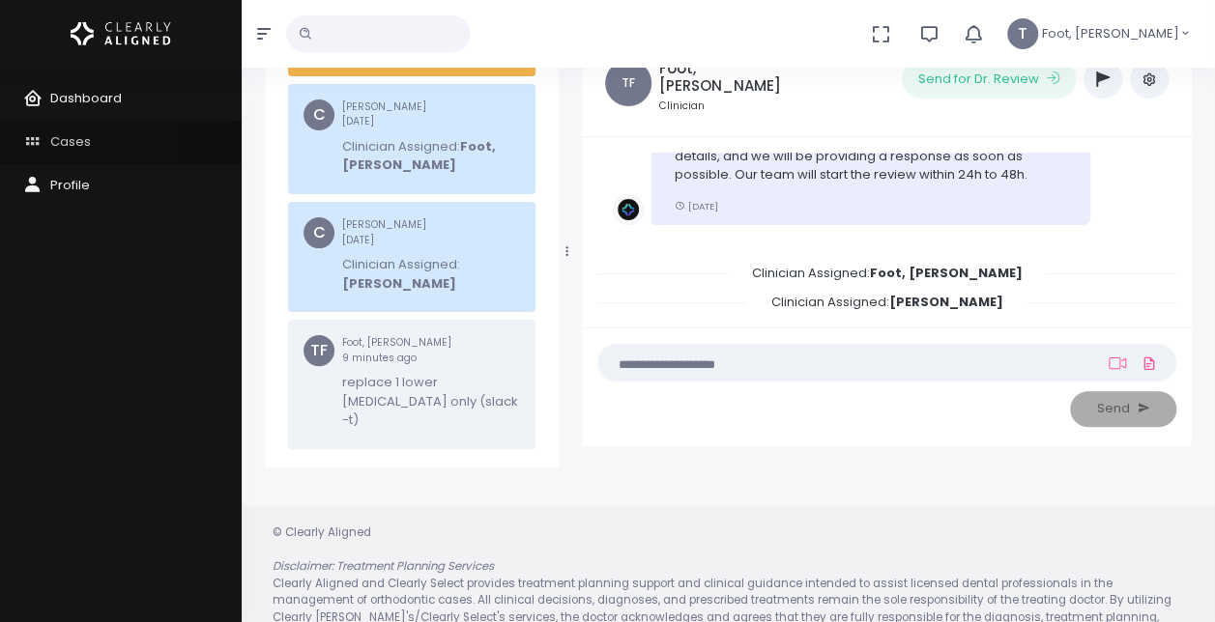
click at [77, 139] on span "Cases" at bounding box center [70, 141] width 41 height 18
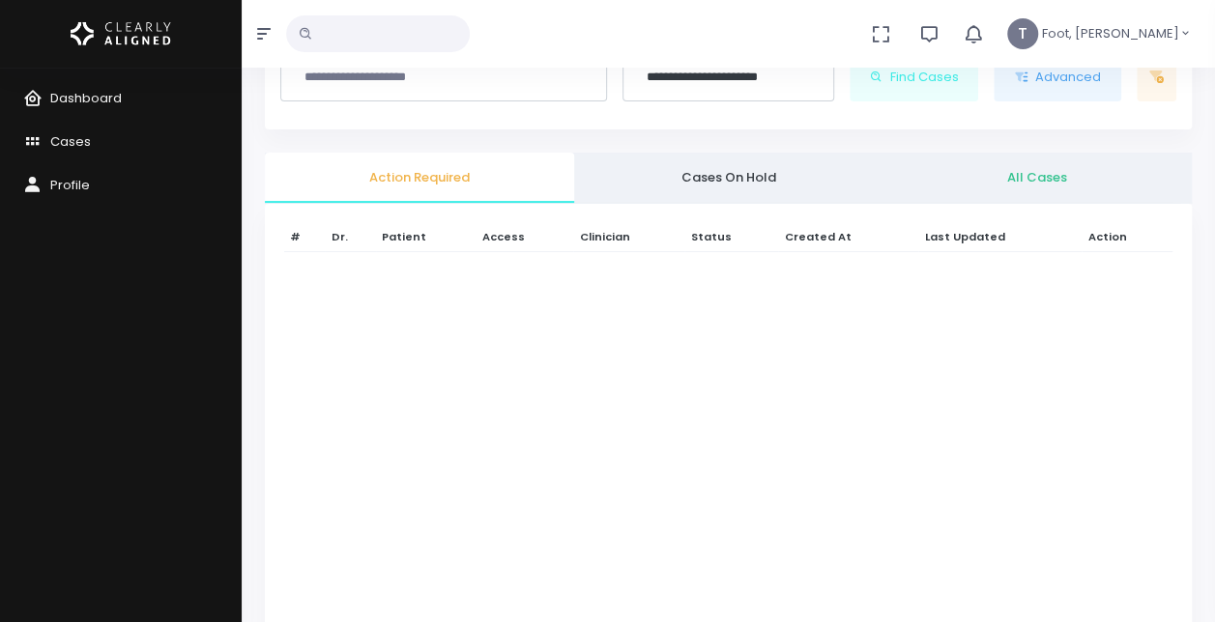
click at [255, 33] on button "button" at bounding box center [264, 34] width 44 height 68
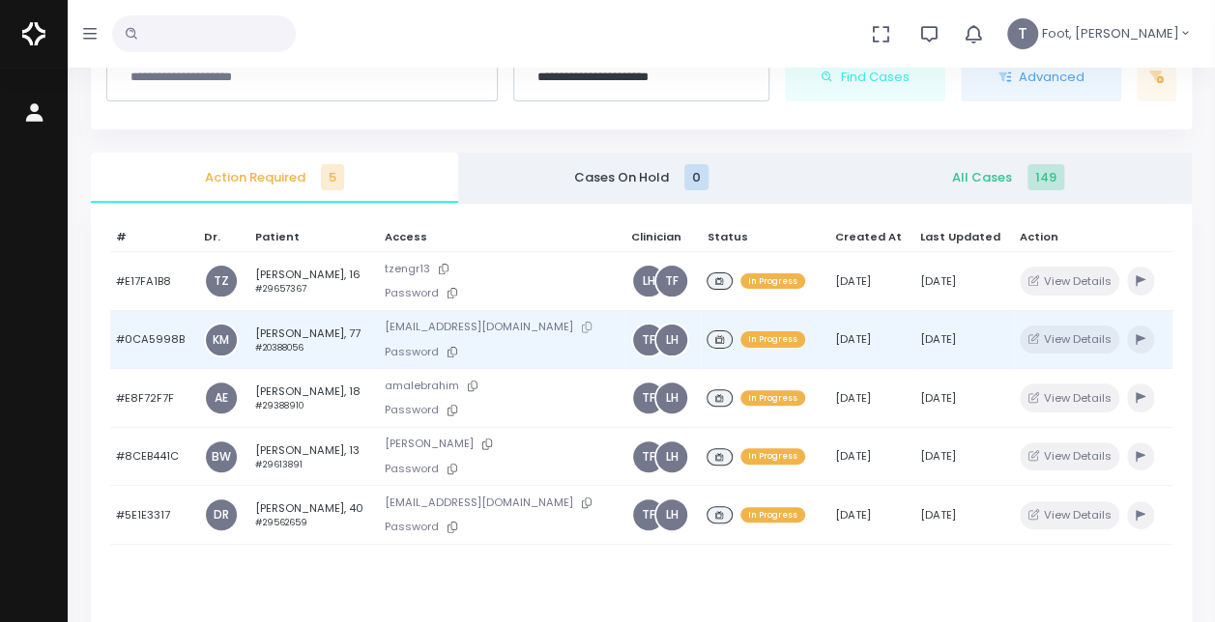
click at [582, 325] on icon at bounding box center [587, 327] width 10 height 11
